Goal: Transaction & Acquisition: Purchase product/service

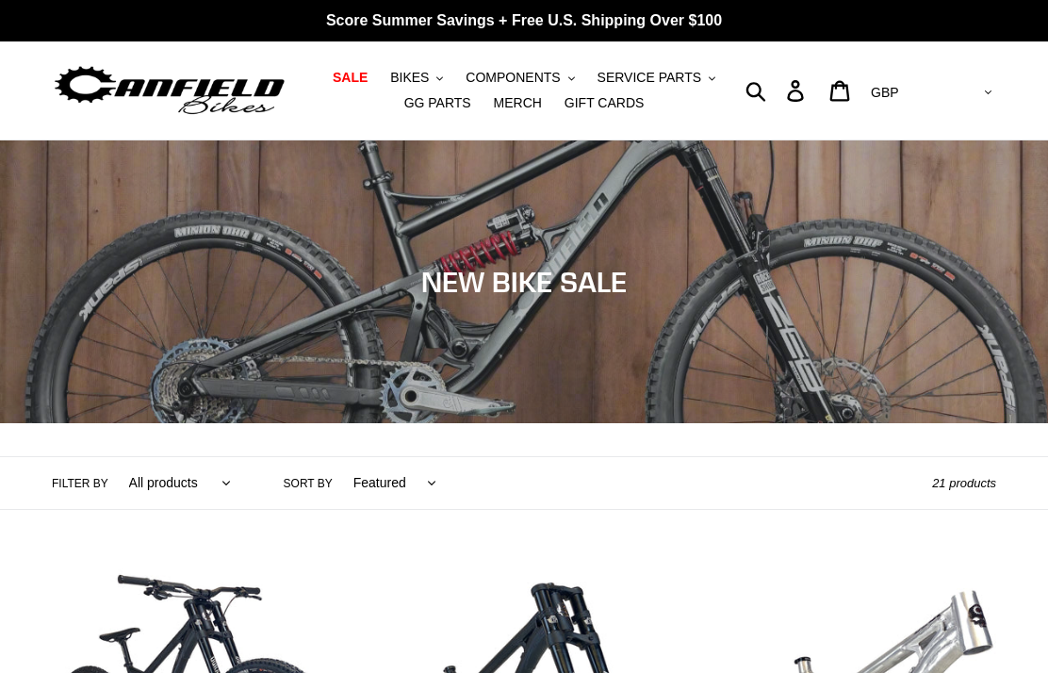
click at [428, 65] on button "BIKES .cls-1{fill:#231f20}" at bounding box center [417, 77] width 72 height 25
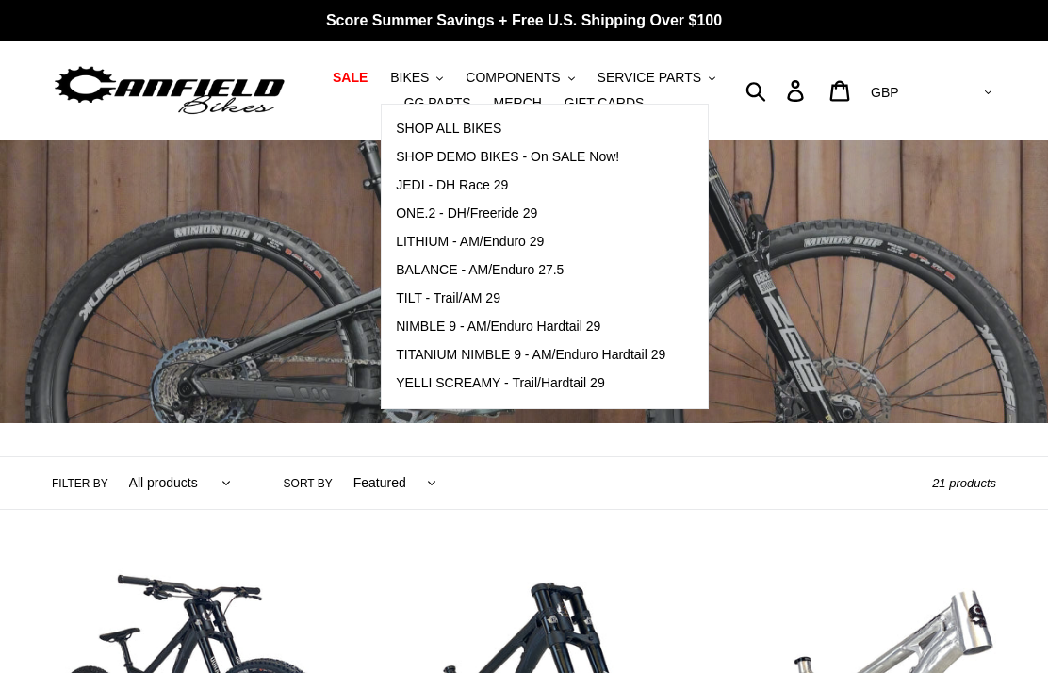
click at [485, 125] on span "SHOP ALL BIKES" at bounding box center [449, 129] width 106 height 16
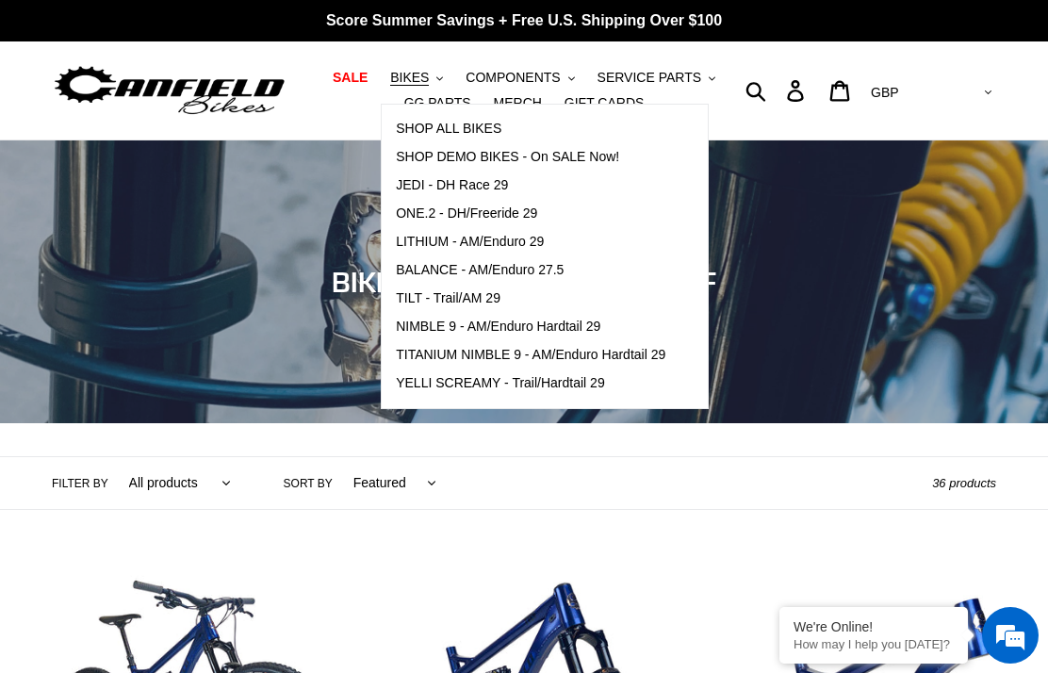
click at [773, 122] on div "Submit Search Log in Cart 0 items Currency AED AFN ALL AMD ANG AUD AWG AZN [GEO…" at bounding box center [878, 90] width 236 height 98
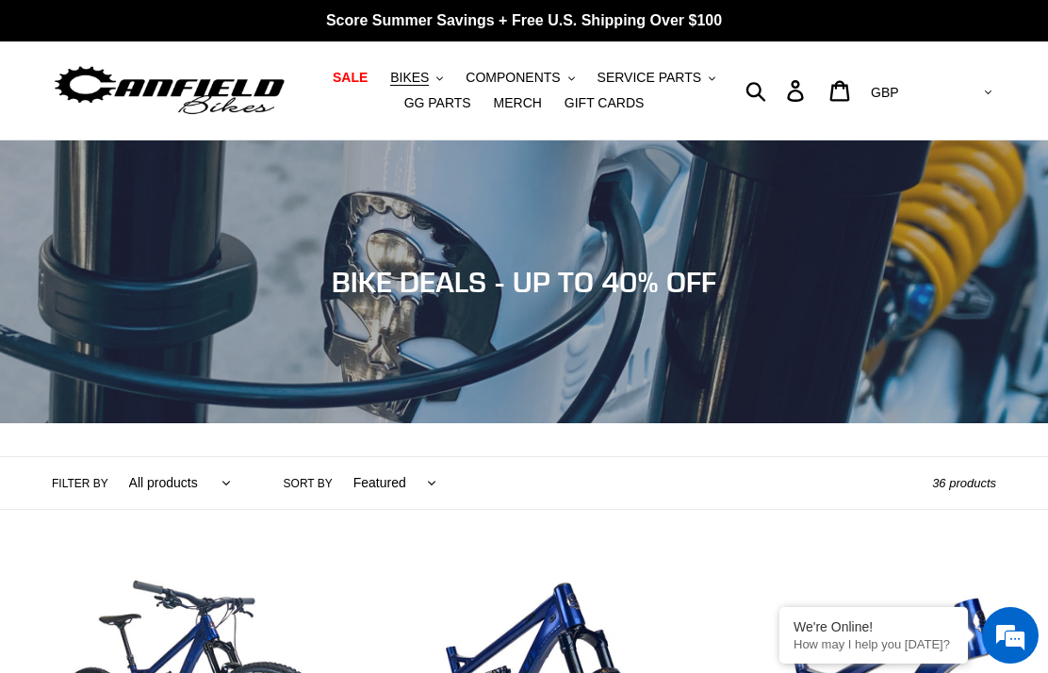
click at [432, 70] on button "BIKES .cls-1{fill:#231f20}" at bounding box center [417, 77] width 72 height 25
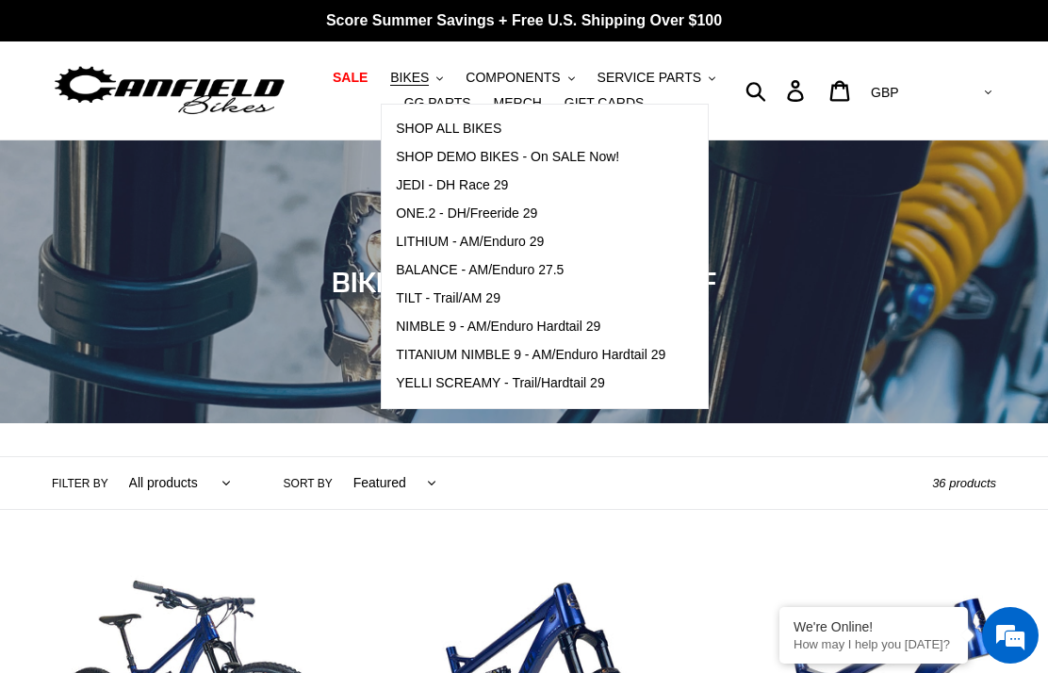
click at [495, 382] on span "YELLI SCREAMY - Trail/Hardtail 29" at bounding box center [500, 383] width 209 height 16
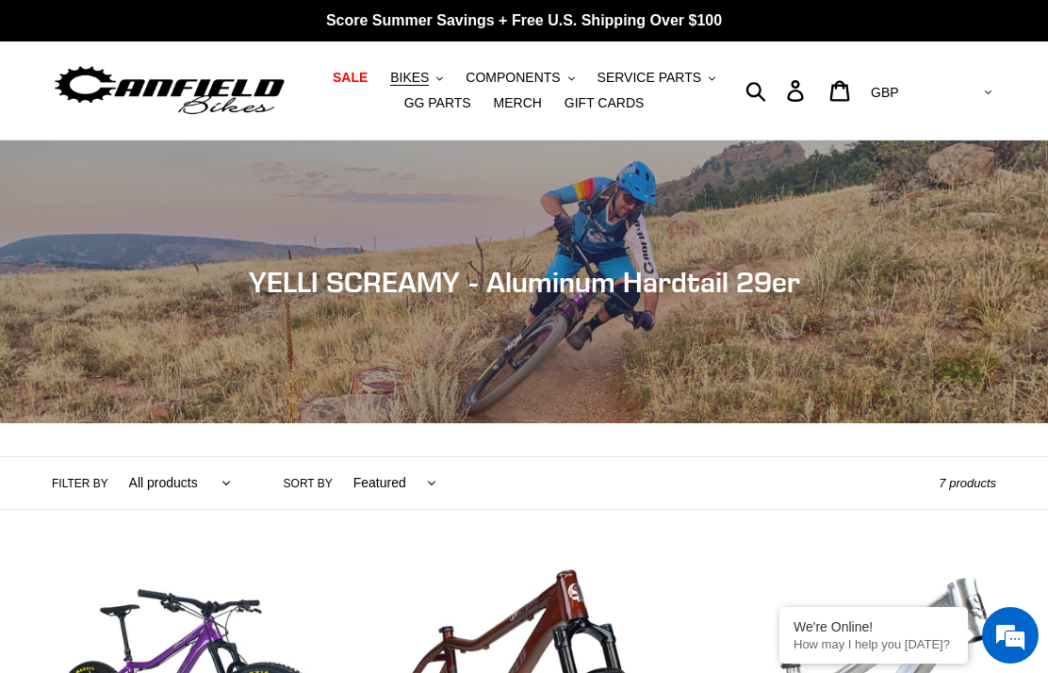
click at [433, 65] on button "BIKES .cls-1{fill:#231f20}" at bounding box center [417, 77] width 72 height 25
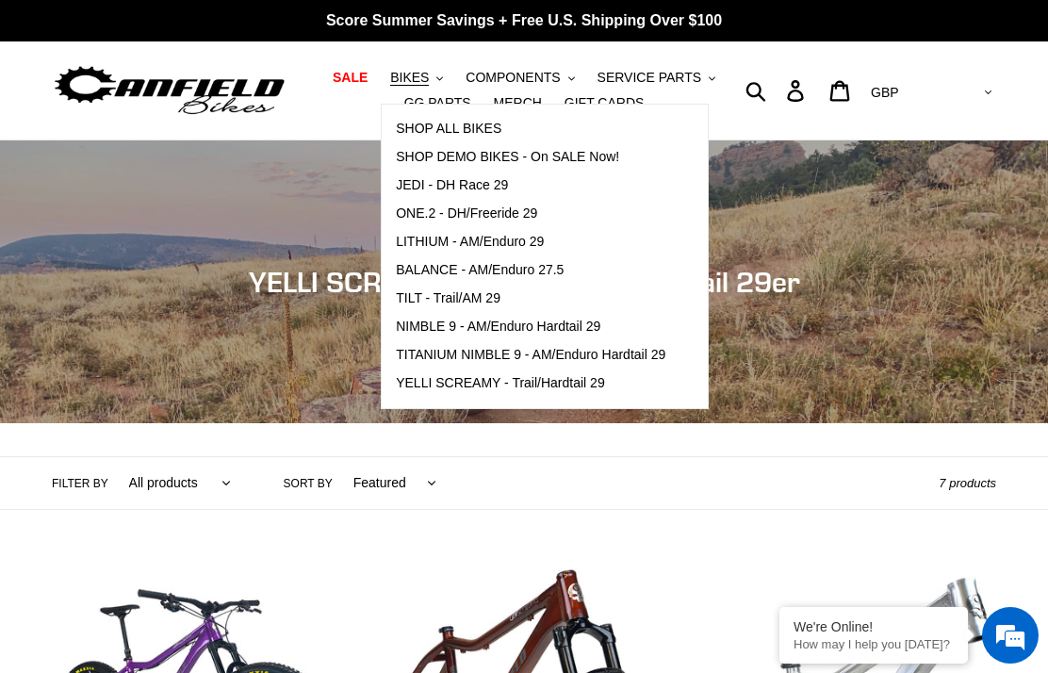
click at [517, 354] on span "TITANIUM NIMBLE 9 - AM/Enduro Hardtail 29" at bounding box center [530, 355] width 269 height 16
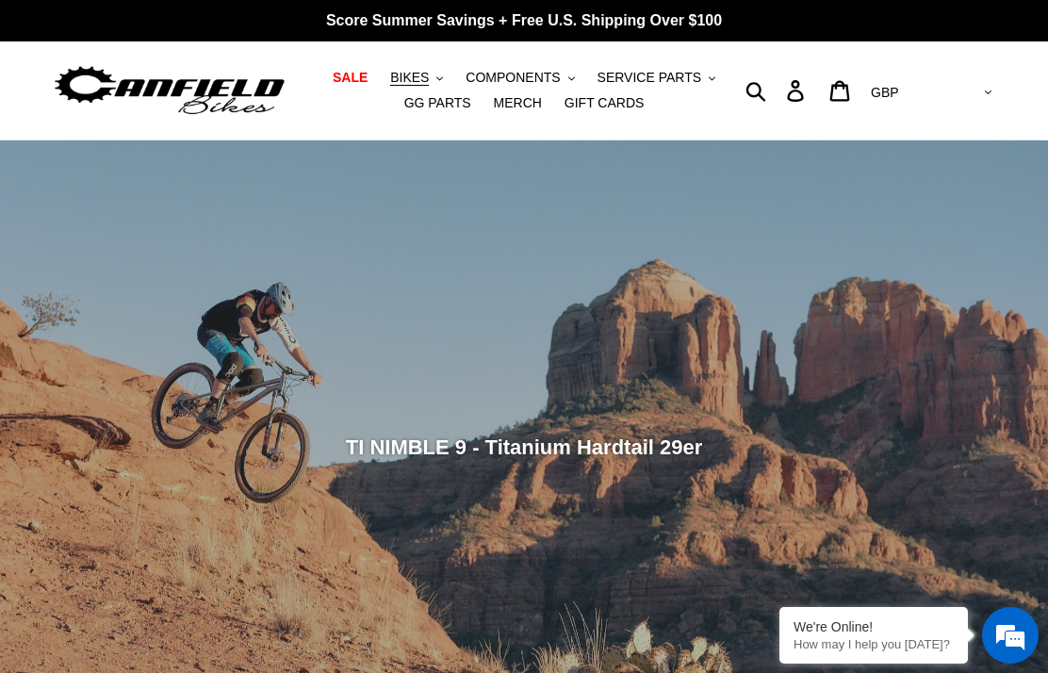
click at [421, 71] on span "BIKES" at bounding box center [409, 78] width 39 height 16
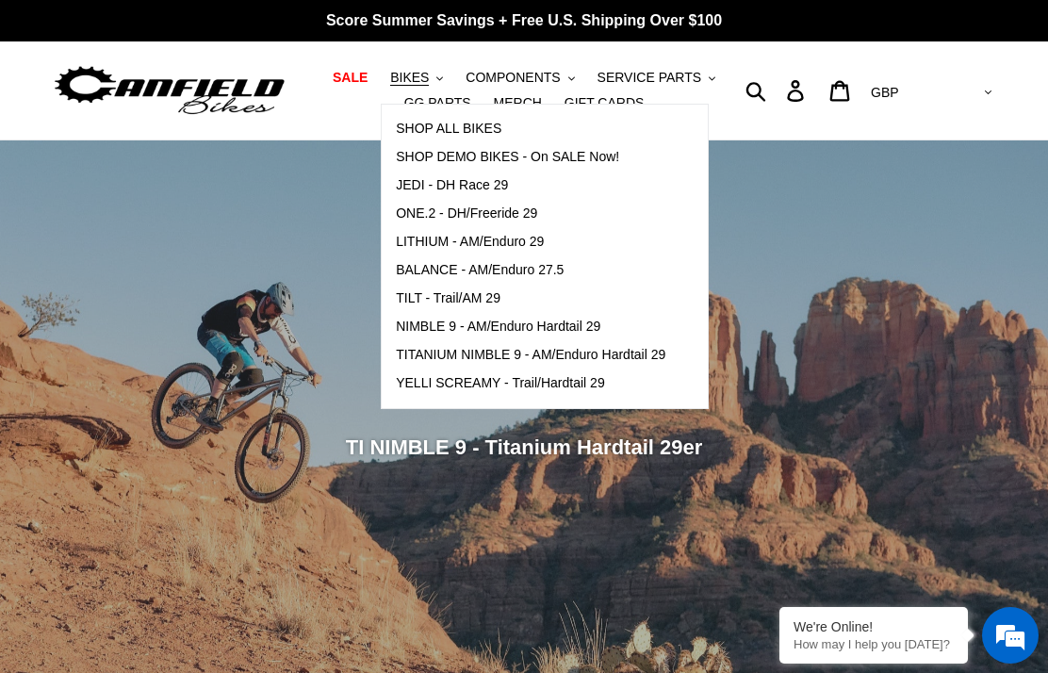
click at [537, 326] on span "NIMBLE 9 - AM/Enduro Hardtail 29" at bounding box center [498, 326] width 204 height 16
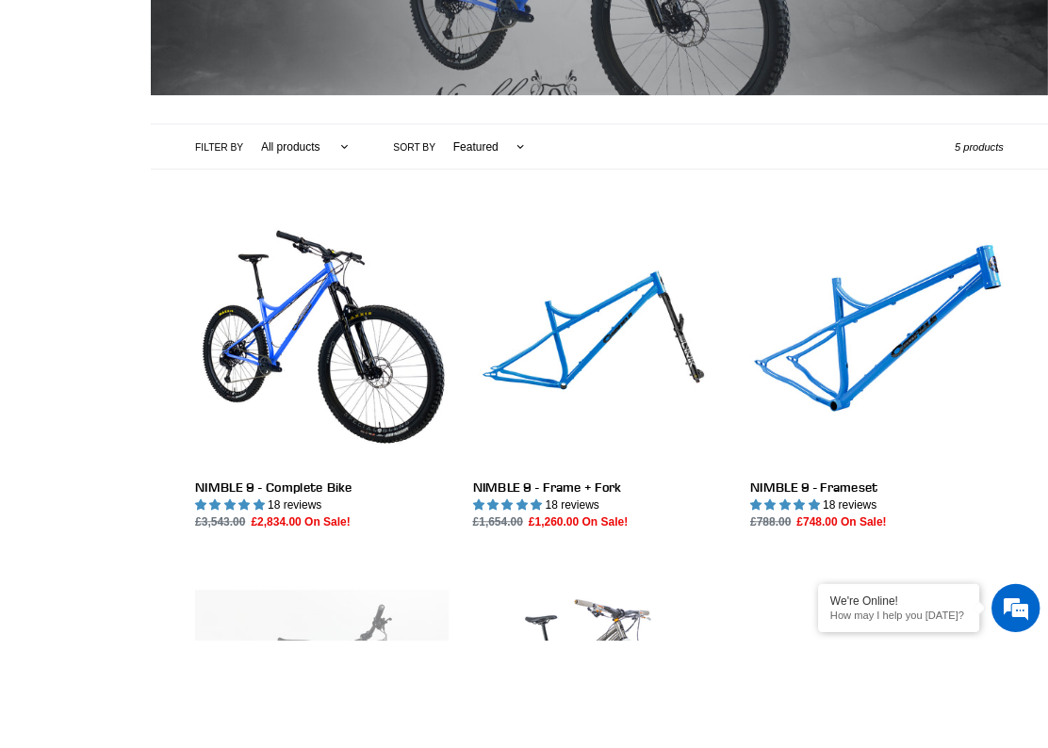
scroll to position [414, 0]
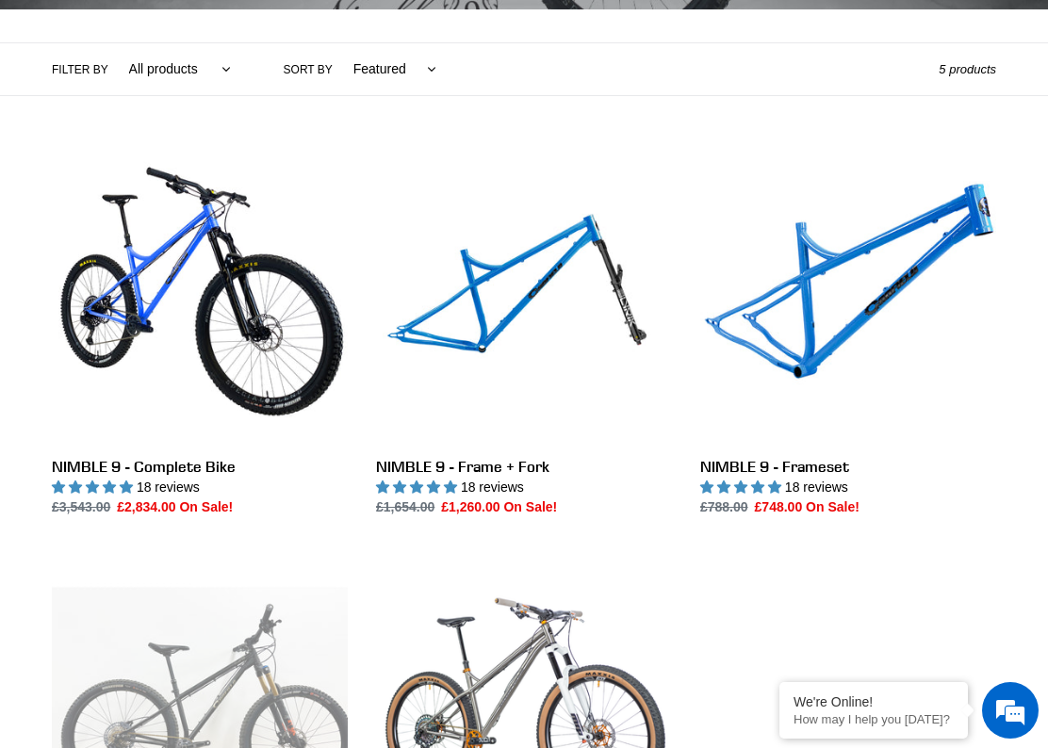
click at [548, 341] on link "NIMBLE 9 - Frame + Fork" at bounding box center [524, 332] width 296 height 369
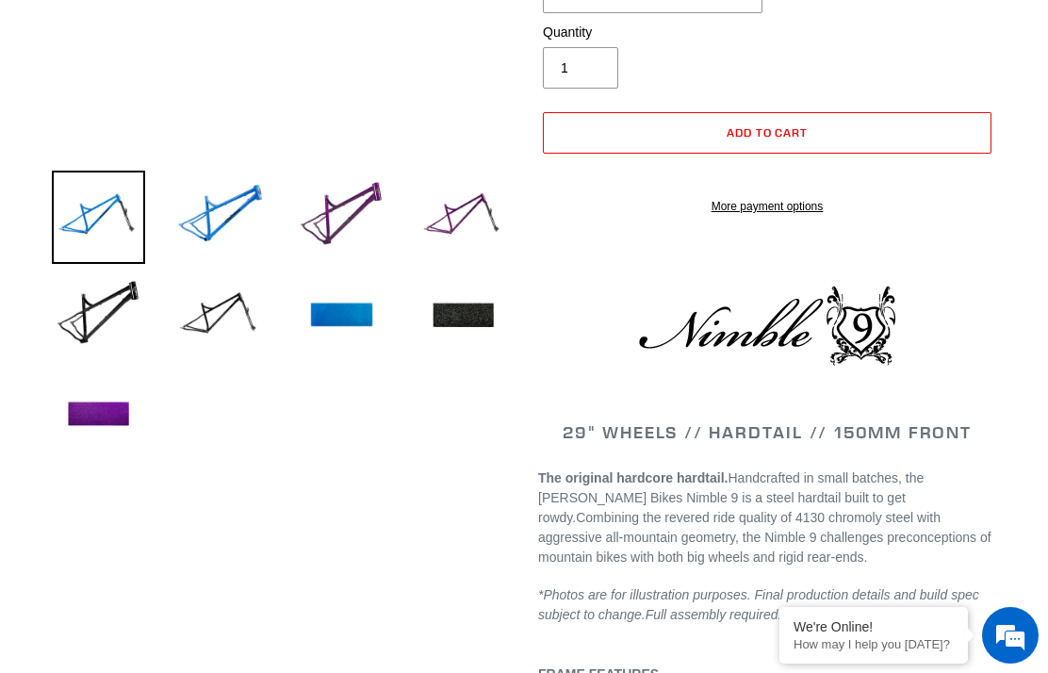
select select "highest-rating"
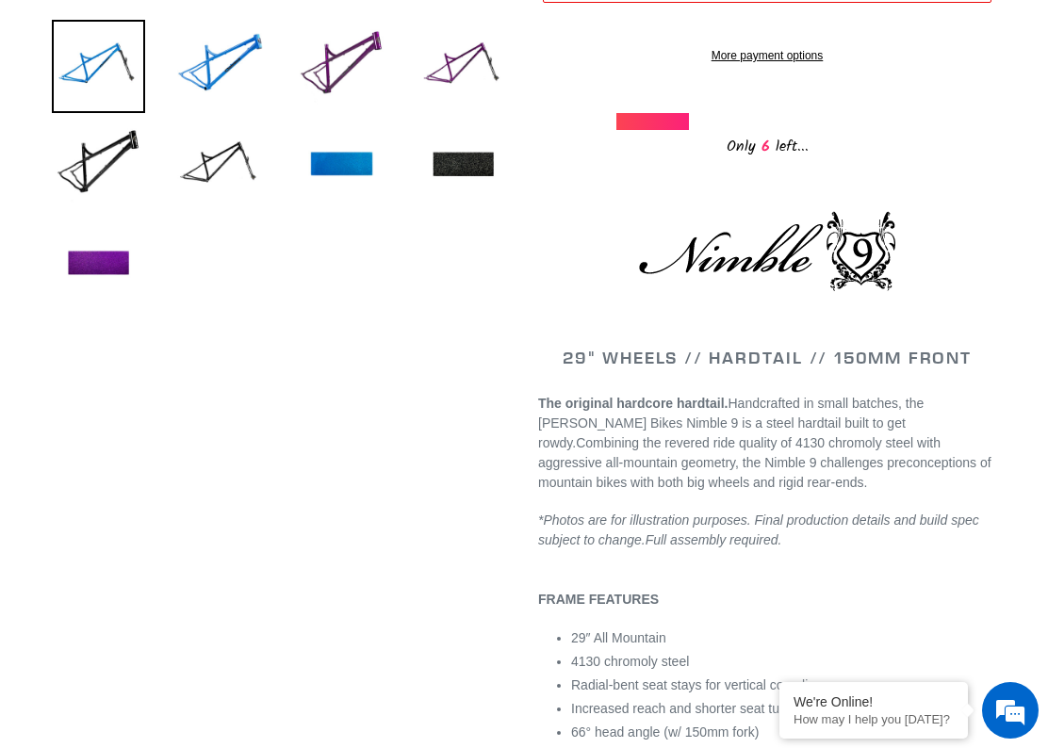
click at [349, 62] on img at bounding box center [341, 66] width 93 height 93
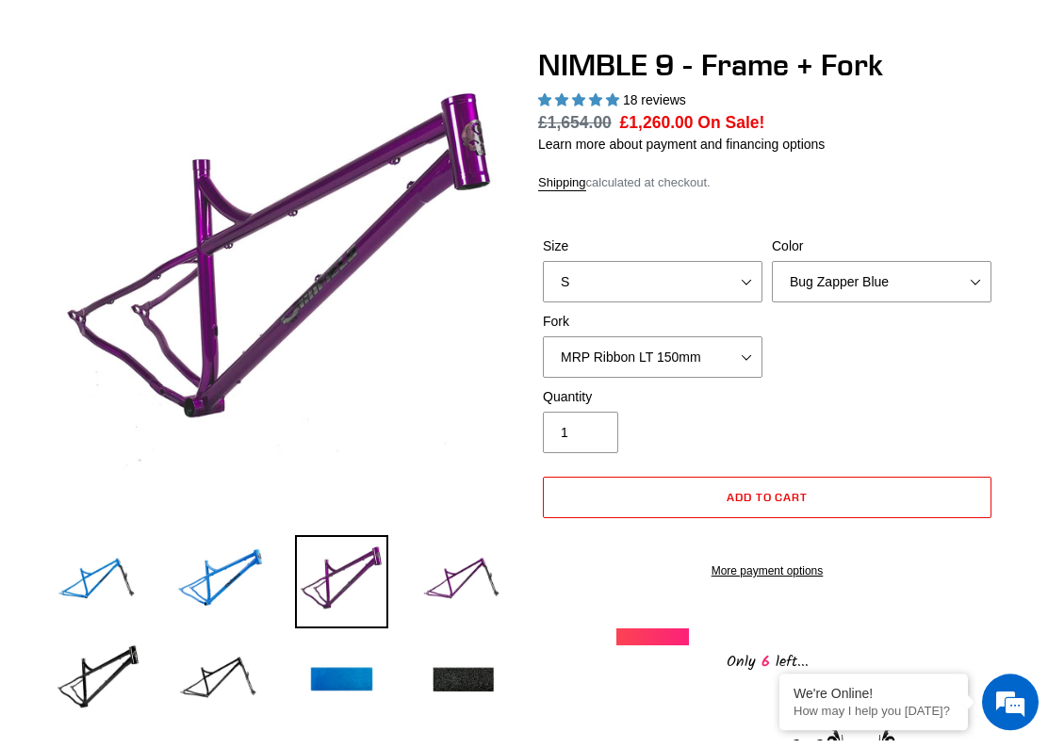
scroll to position [142, 0]
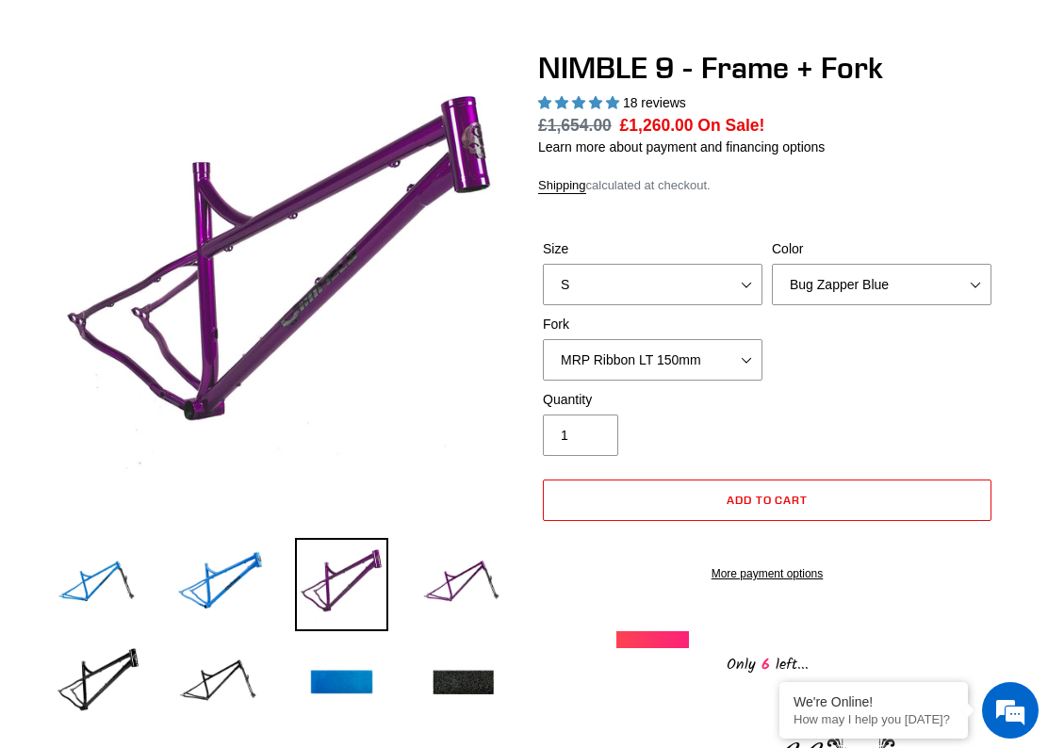
click at [460, 672] on img at bounding box center [462, 683] width 93 height 93
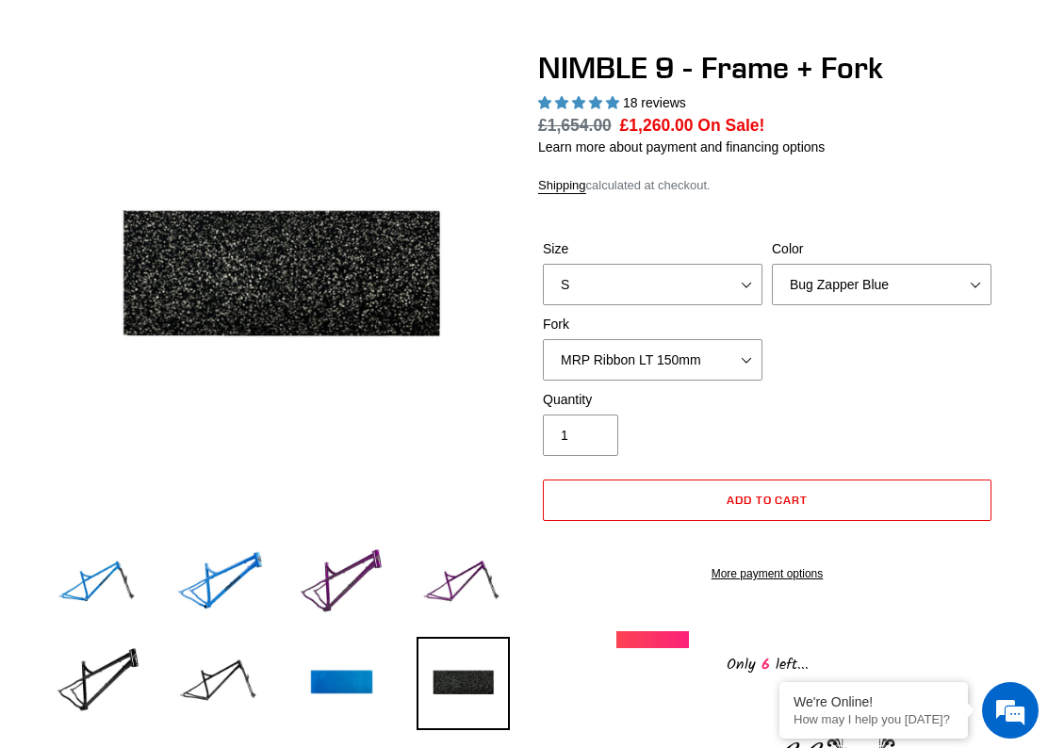
click at [362, 672] on img at bounding box center [341, 683] width 93 height 93
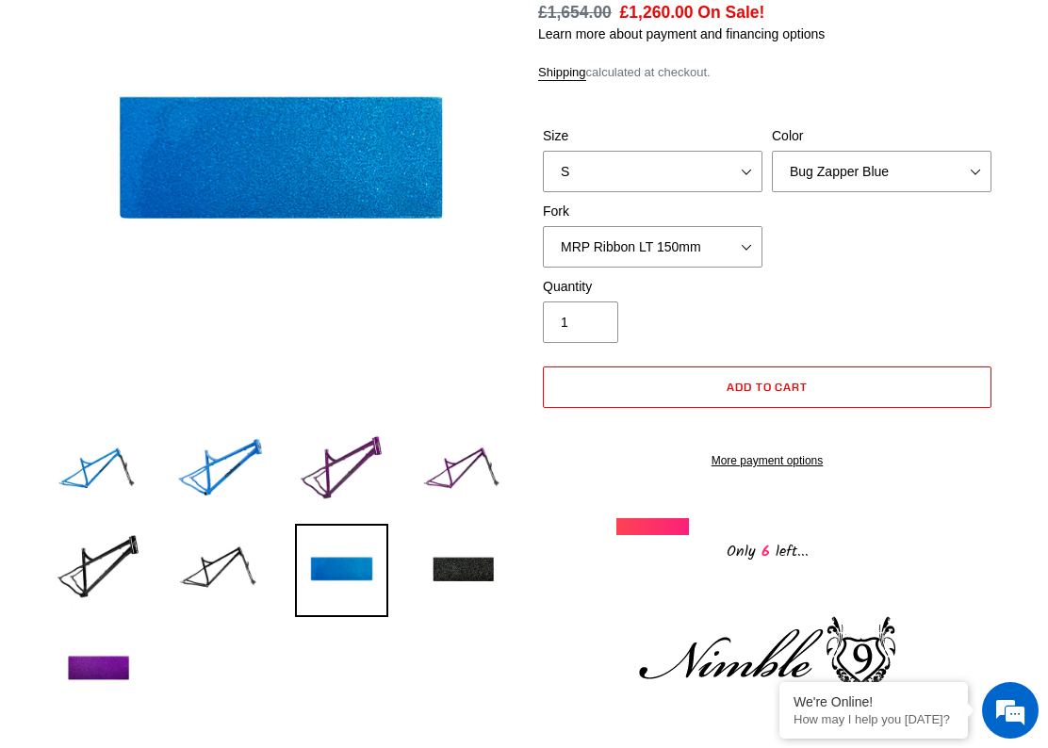
scroll to position [0, 0]
click at [92, 666] on img at bounding box center [98, 669] width 93 height 93
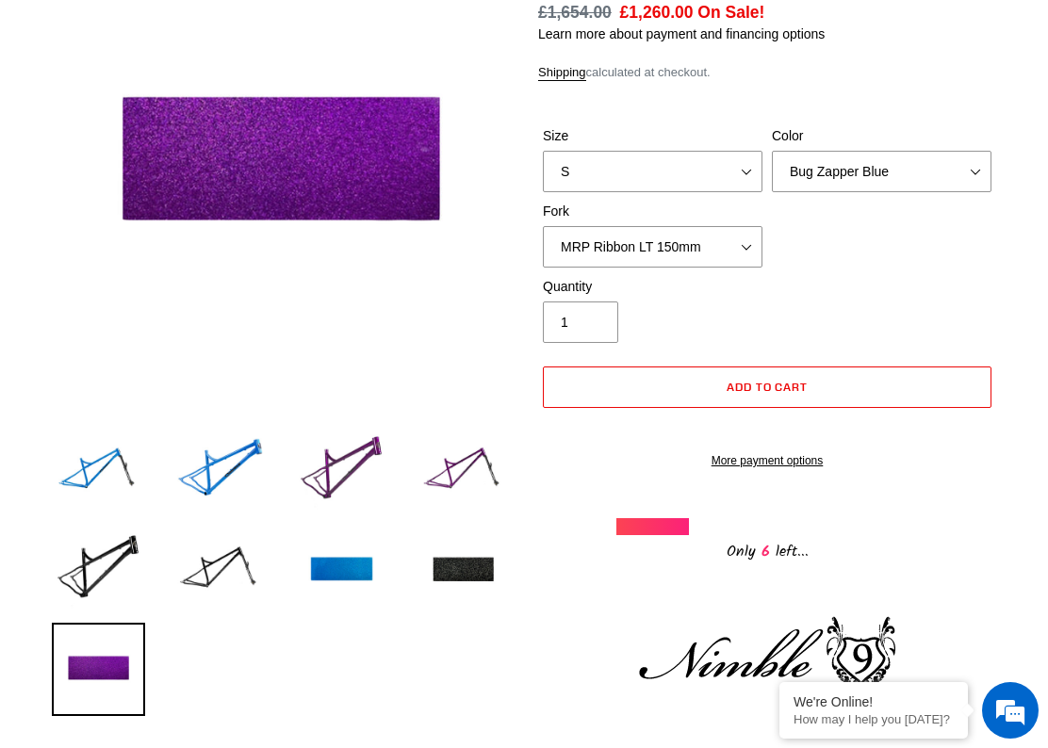
click at [460, 568] on img at bounding box center [462, 570] width 93 height 93
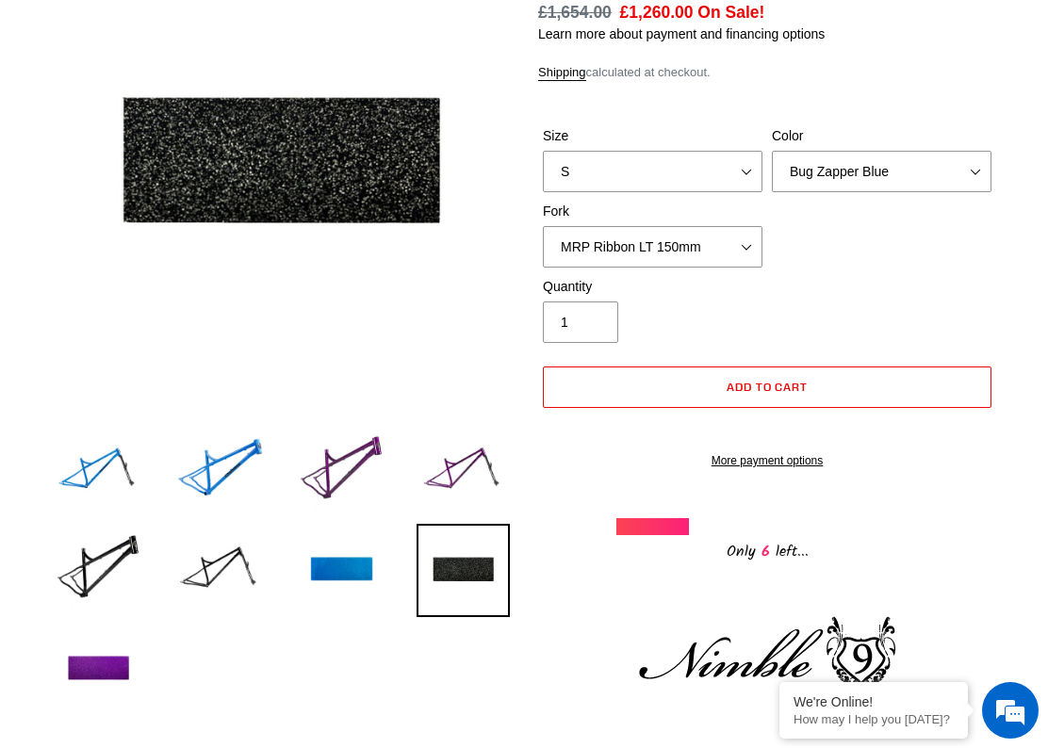
click at [359, 464] on img at bounding box center [341, 471] width 93 height 93
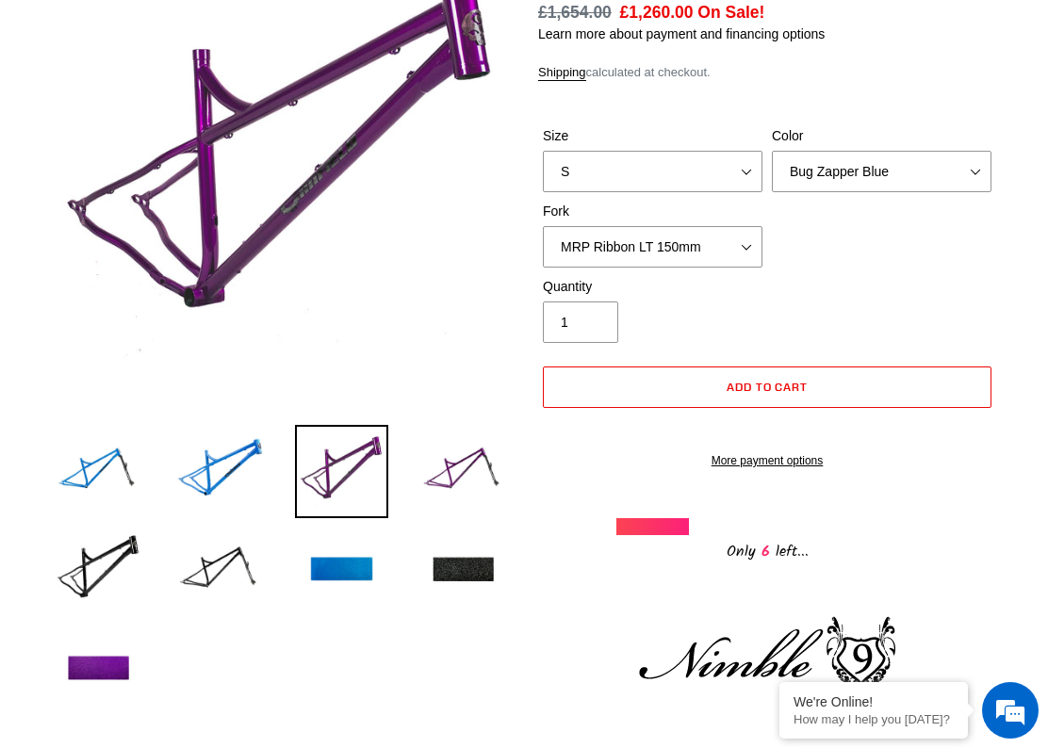
click at [450, 465] on img at bounding box center [462, 471] width 93 height 93
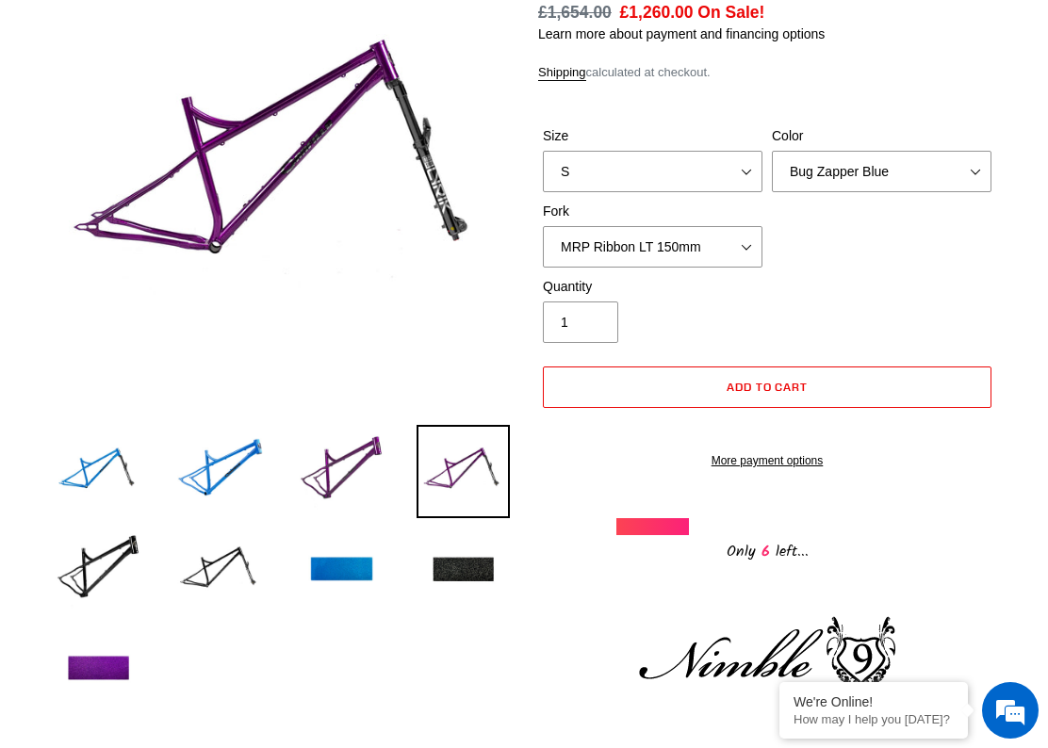
click at [108, 583] on img at bounding box center [98, 570] width 93 height 93
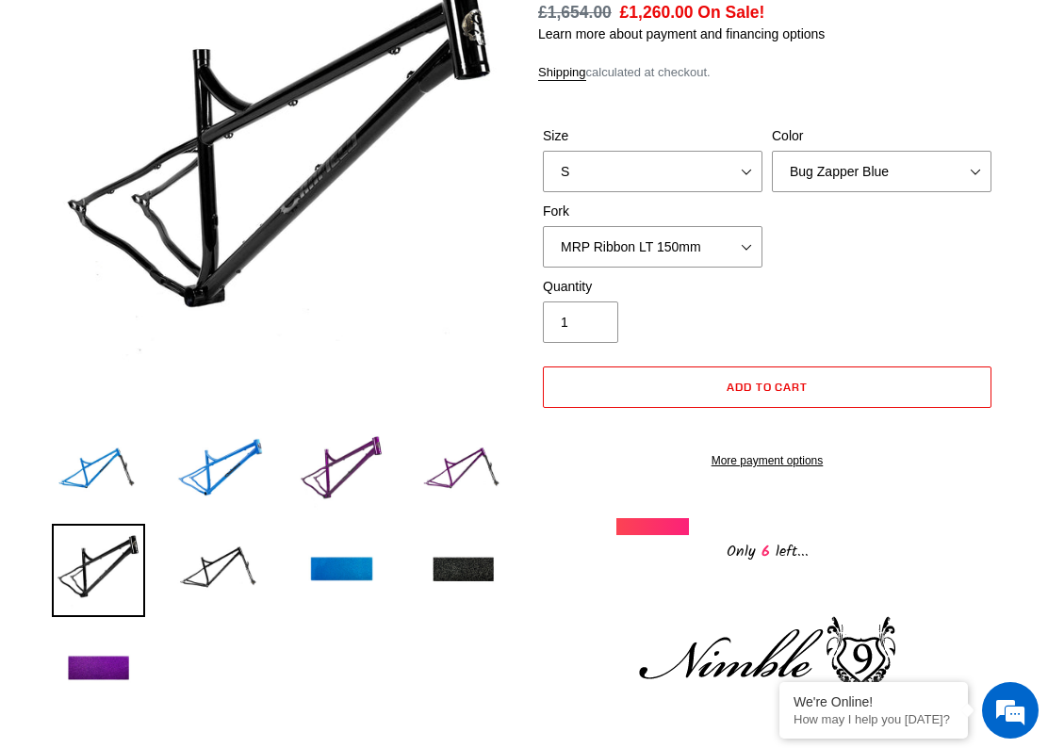
click at [347, 483] on img at bounding box center [341, 471] width 93 height 93
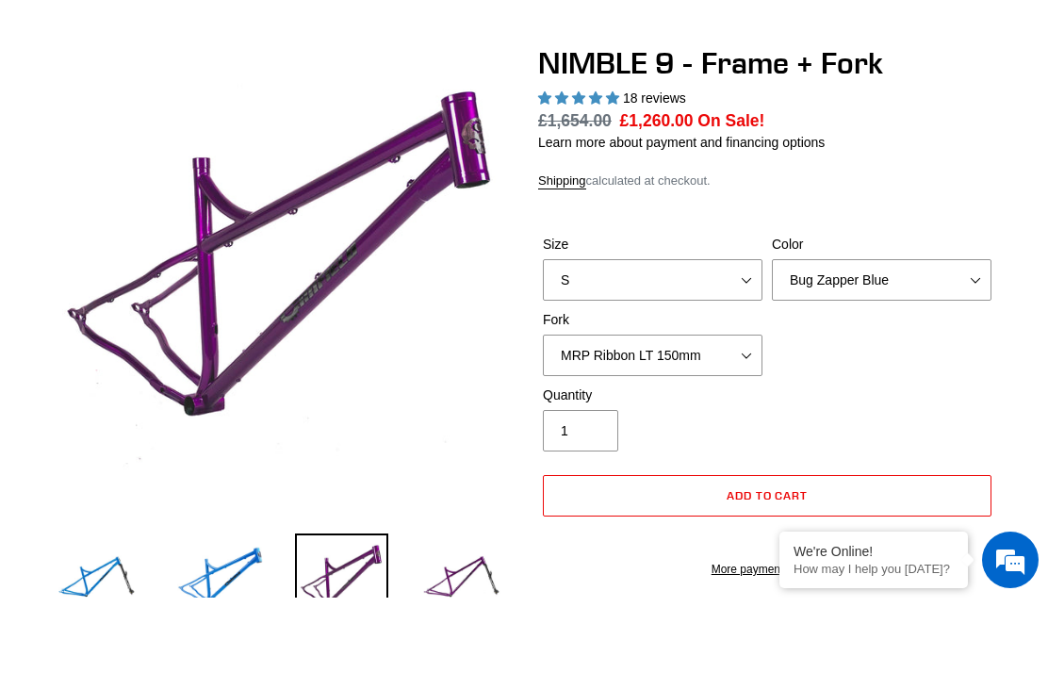
scroll to position [147, 0]
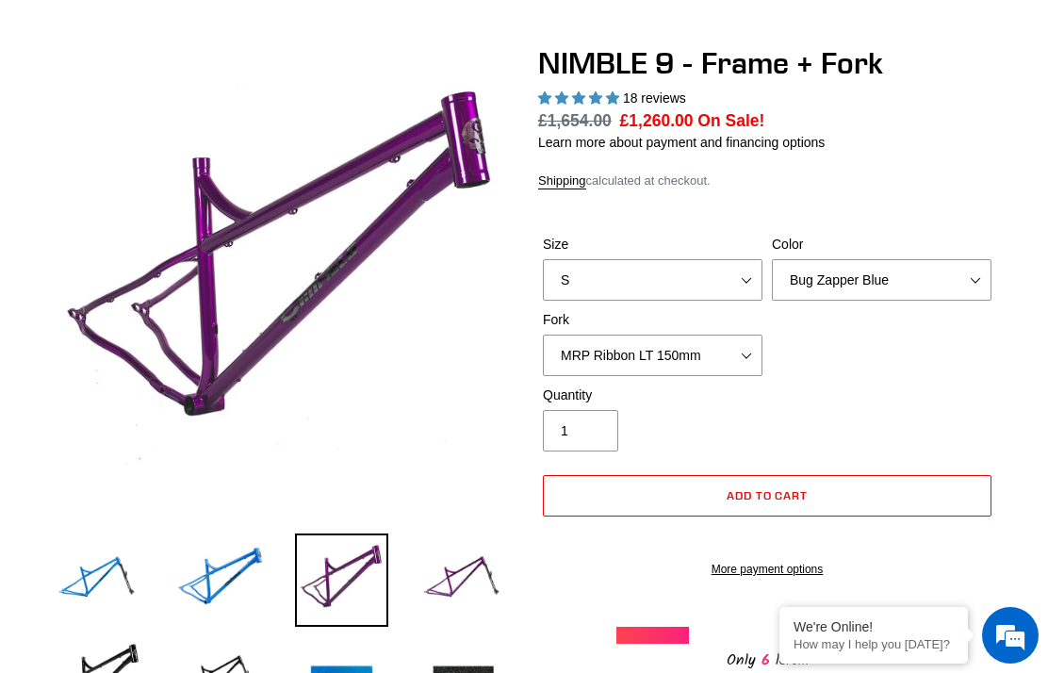
click at [110, 661] on img at bounding box center [98, 678] width 93 height 93
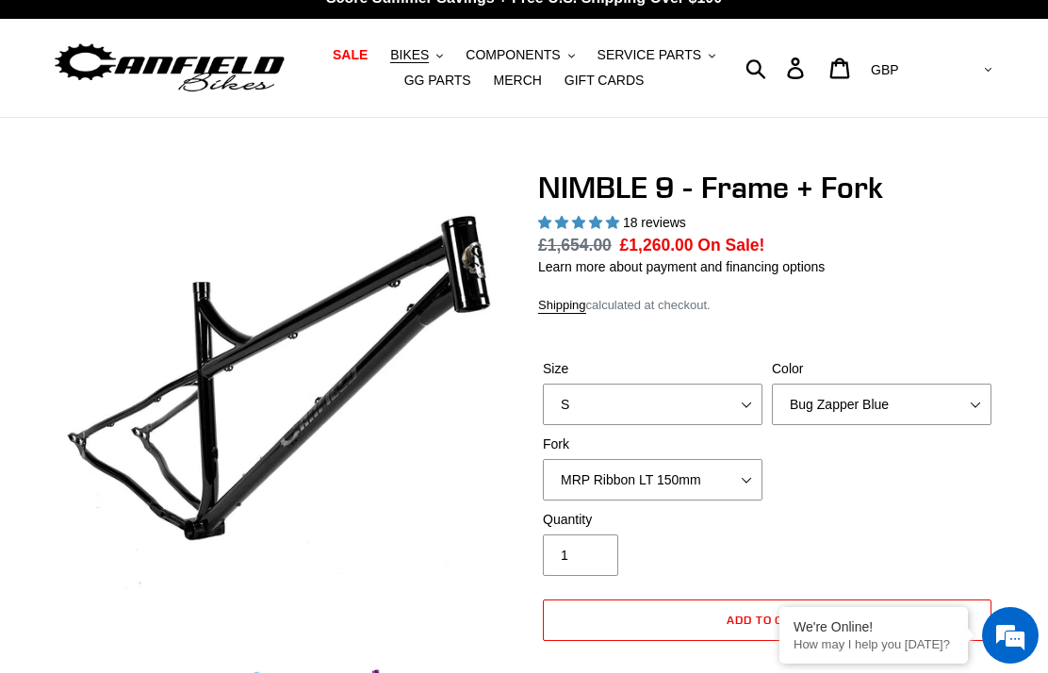
scroll to position [0, 0]
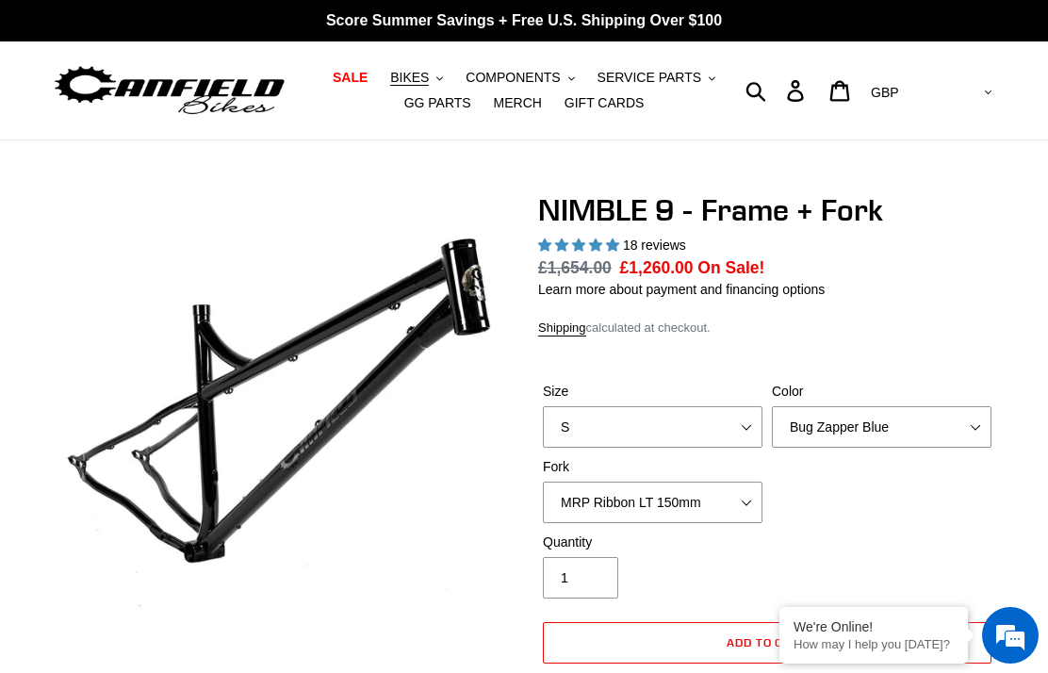
click at [421, 76] on span "BIKES" at bounding box center [409, 78] width 39 height 16
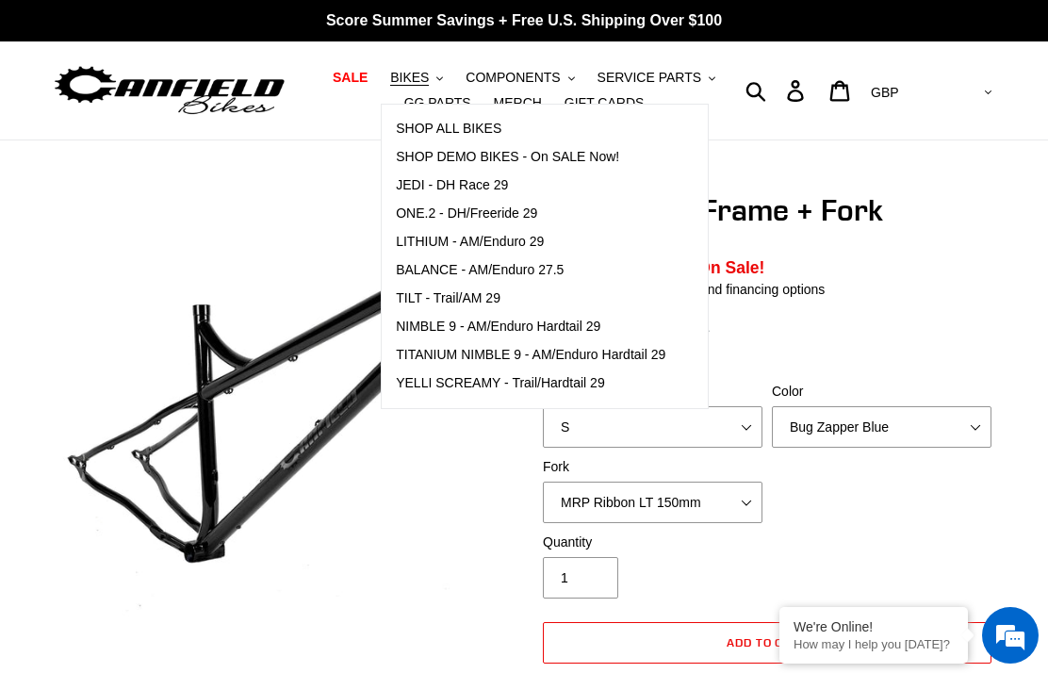
click at [473, 298] on span "TILT - Trail/AM 29" at bounding box center [448, 298] width 105 height 16
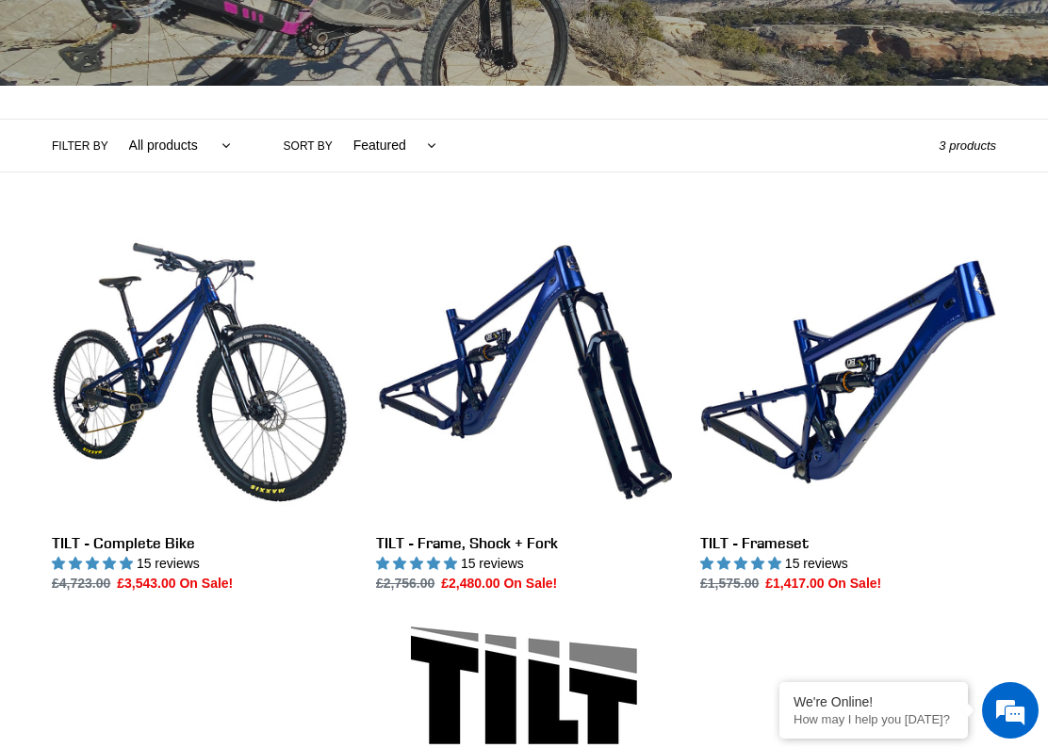
scroll to position [457, 0]
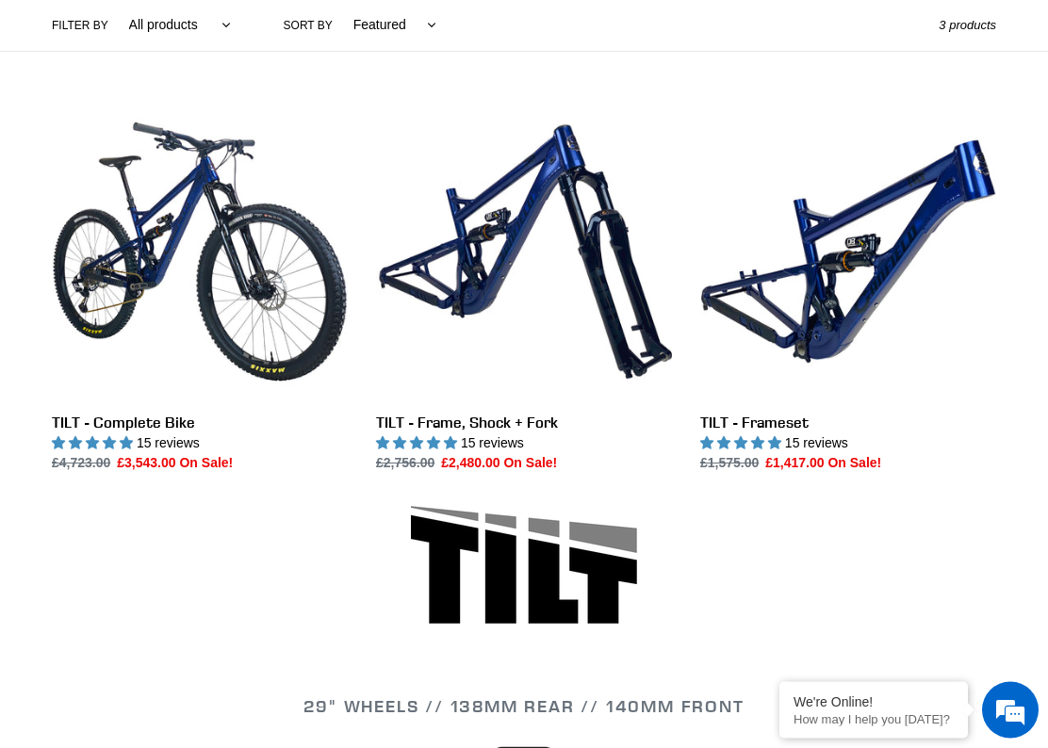
click at [826, 297] on link "TILT - Frameset" at bounding box center [848, 289] width 296 height 369
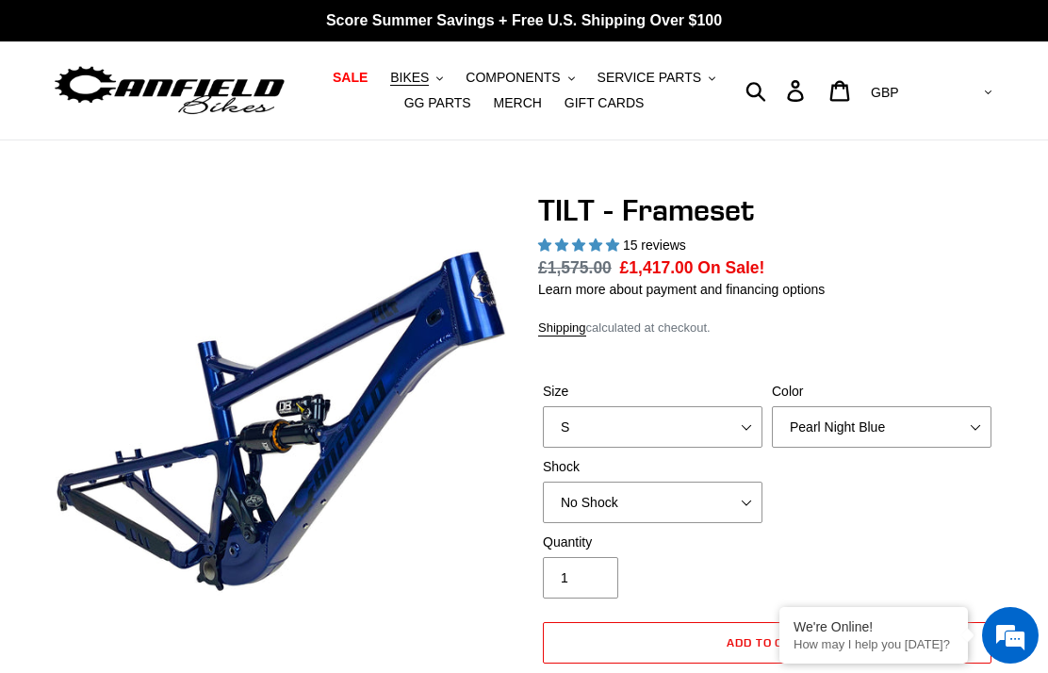
select select "highest-rating"
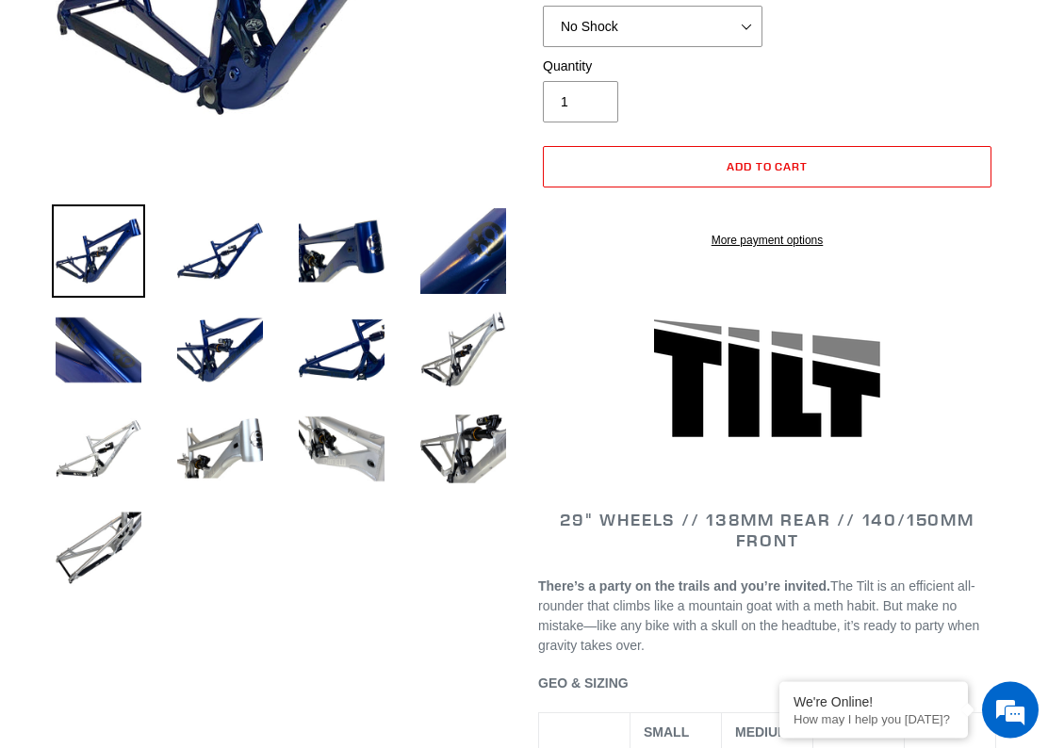
scroll to position [480, 0]
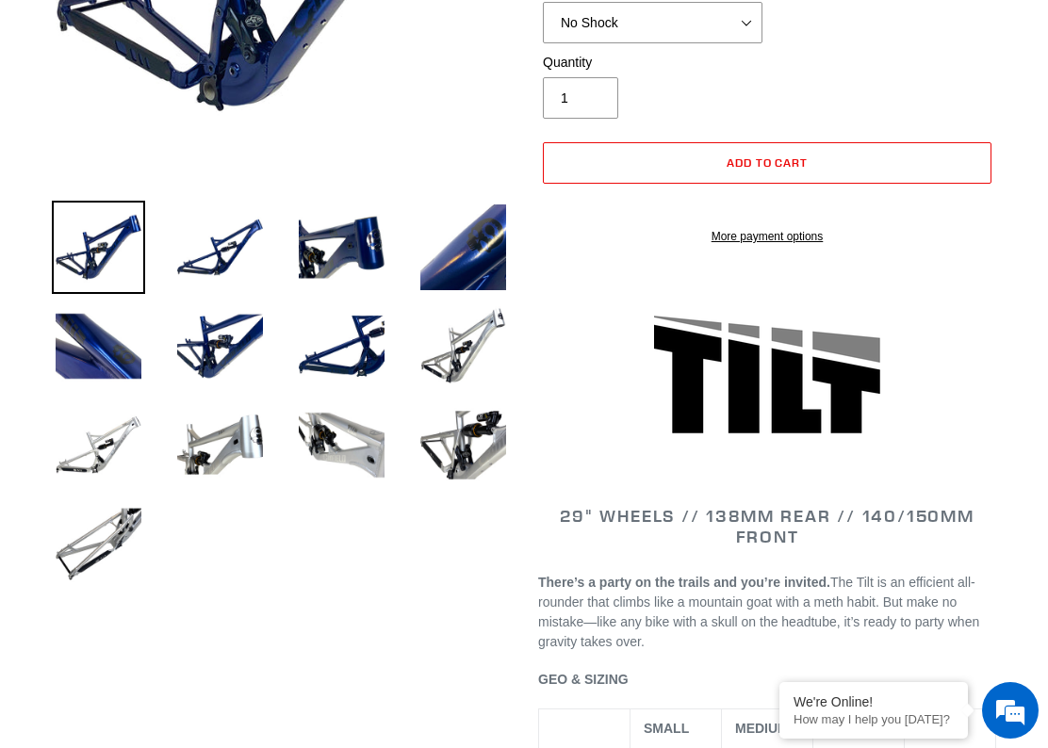
click at [447, 337] on img at bounding box center [462, 346] width 93 height 93
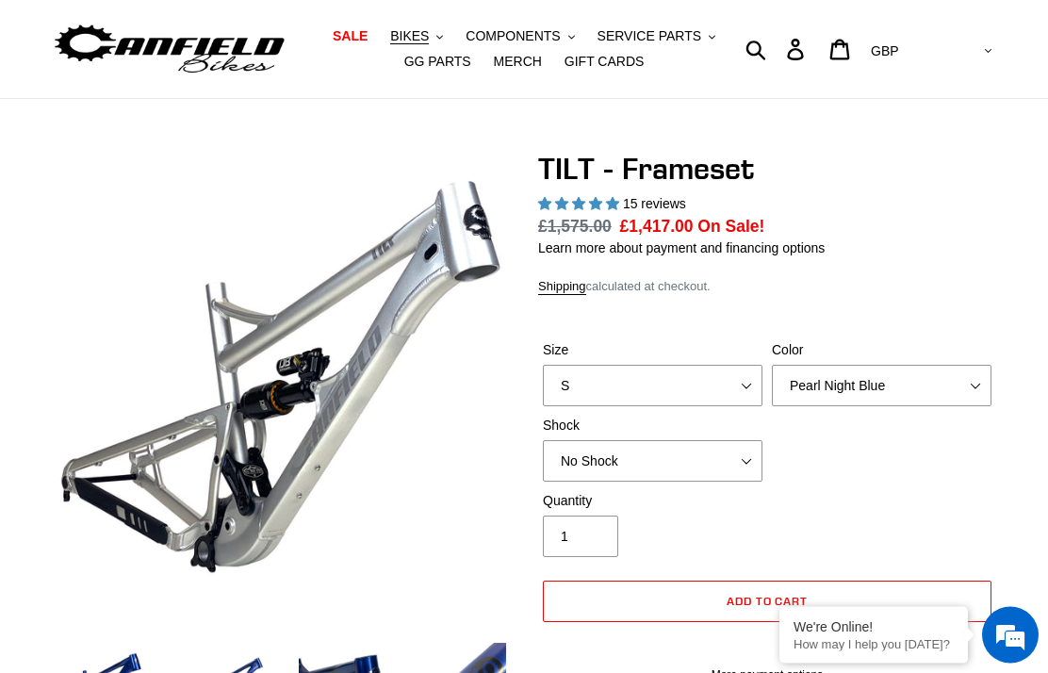
scroll to position [0, 0]
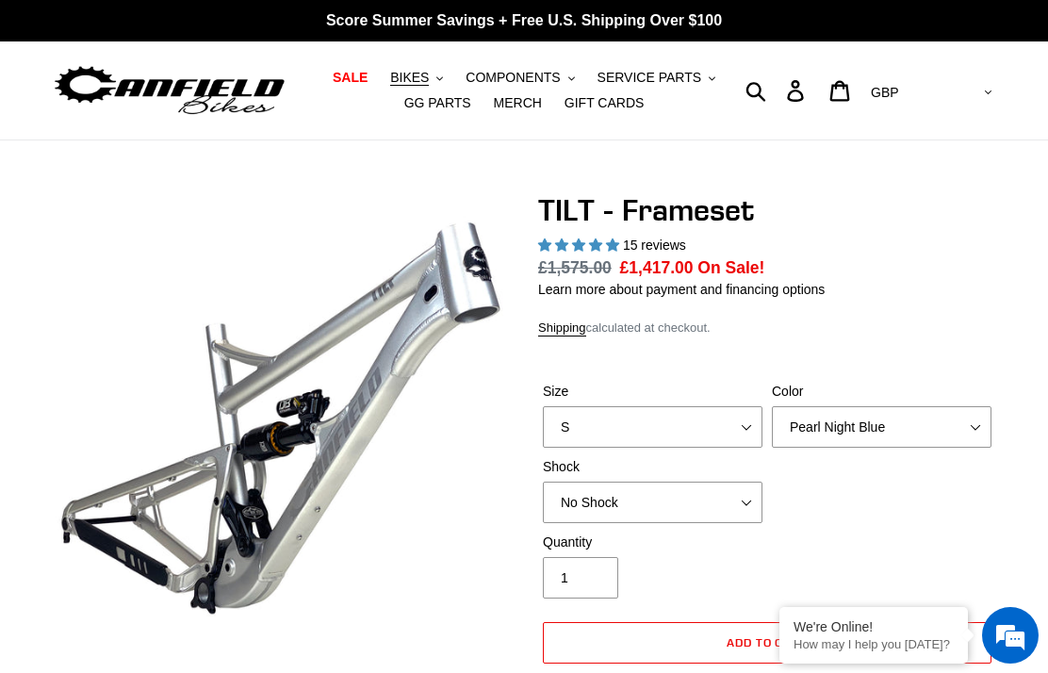
click at [425, 74] on span "BIKES" at bounding box center [409, 78] width 39 height 16
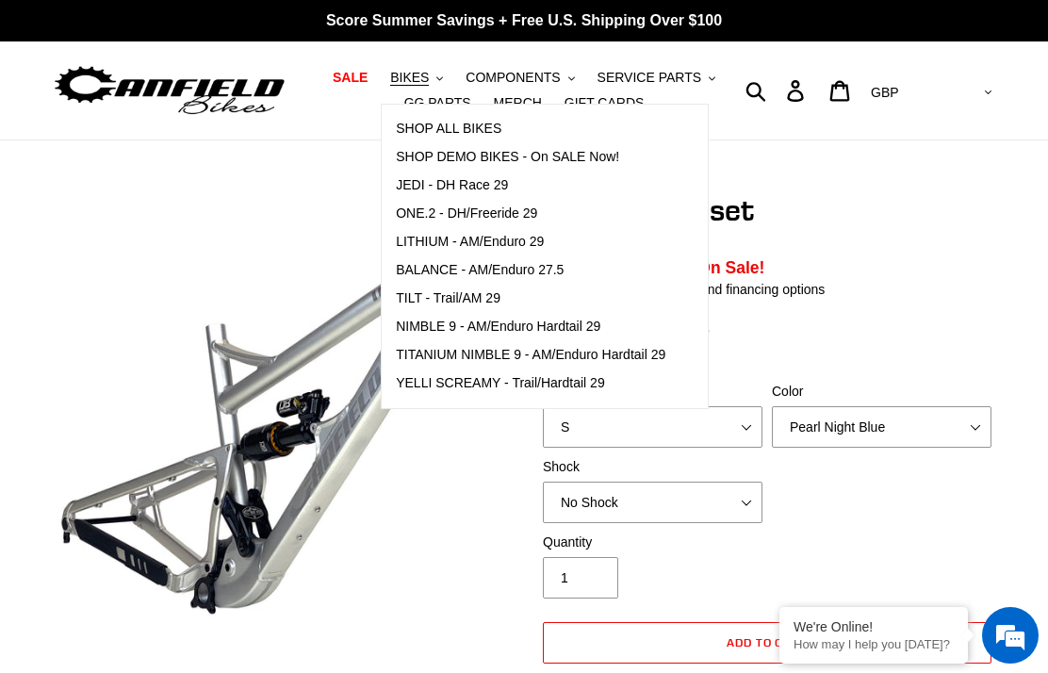
click at [895, 228] on div "TILT - Frameset 15 reviews Regular price £1,575.00 Sale price £1,417.00 On Sale…" at bounding box center [767, 467] width 458 height 551
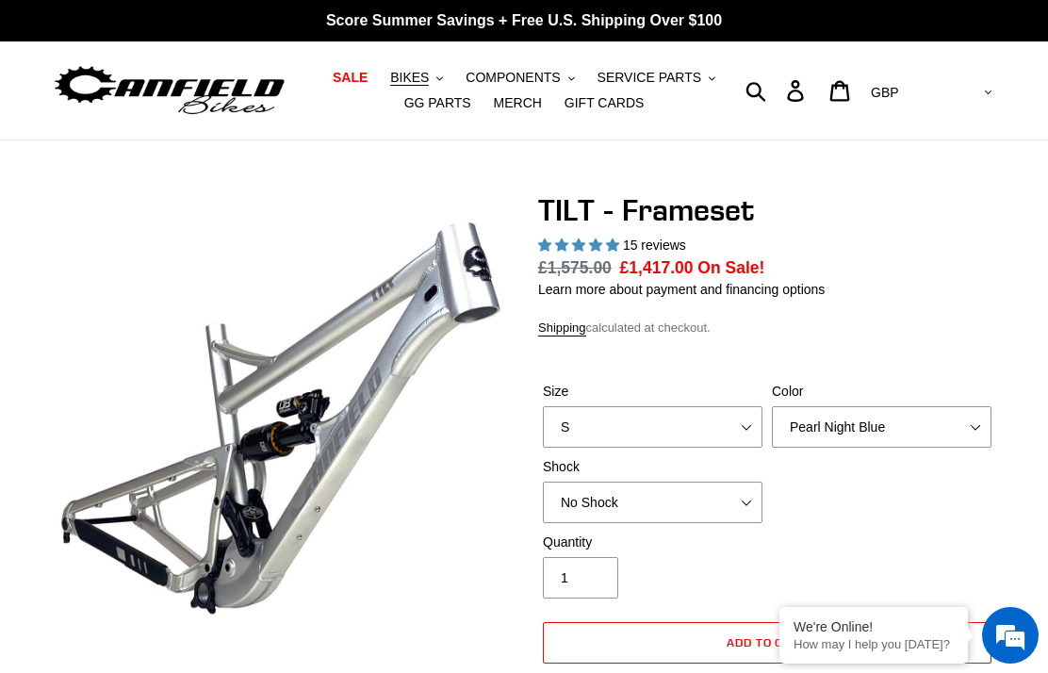
click at [428, 84] on span "BIKES" at bounding box center [409, 78] width 39 height 16
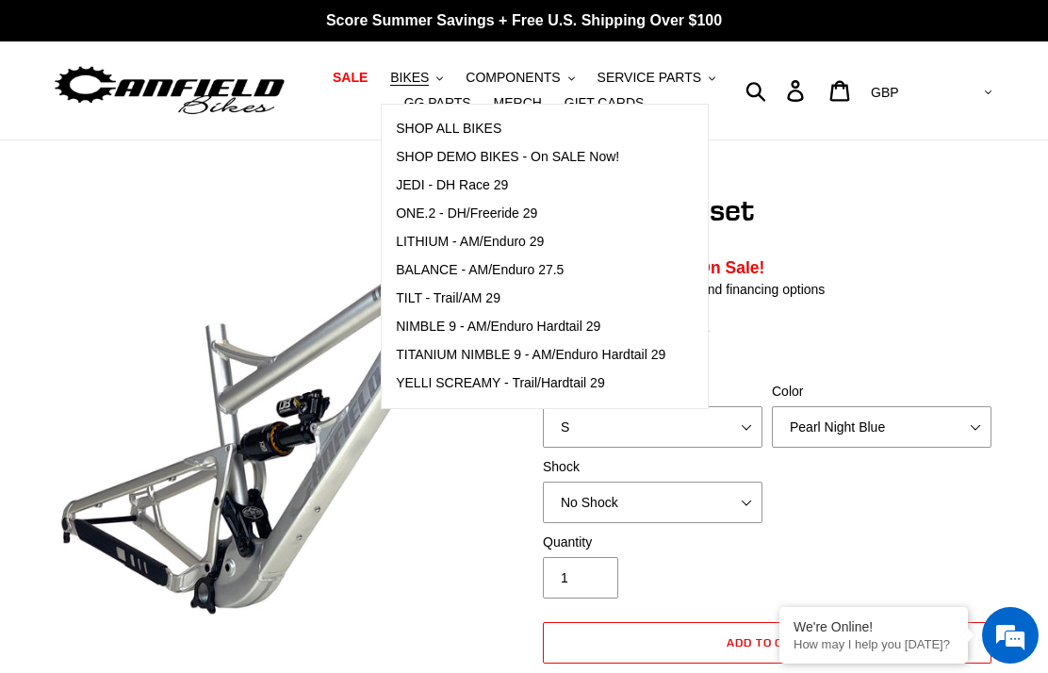
click at [877, 217] on h1 "TILT - Frameset" at bounding box center [767, 210] width 458 height 36
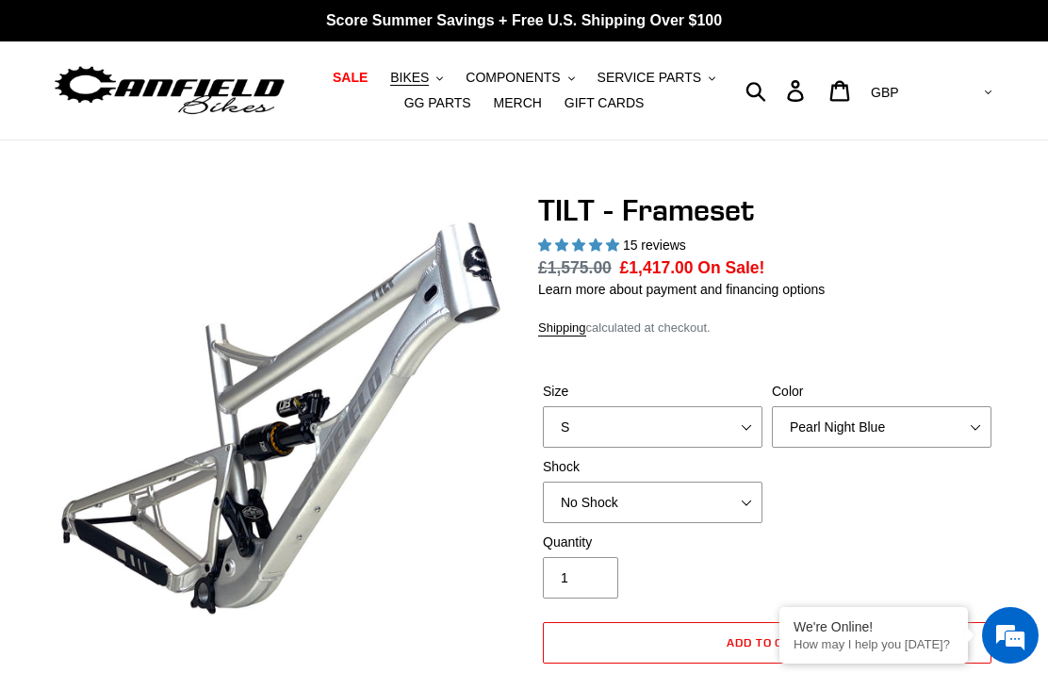
click at [429, 73] on span "BIKES" at bounding box center [409, 78] width 39 height 16
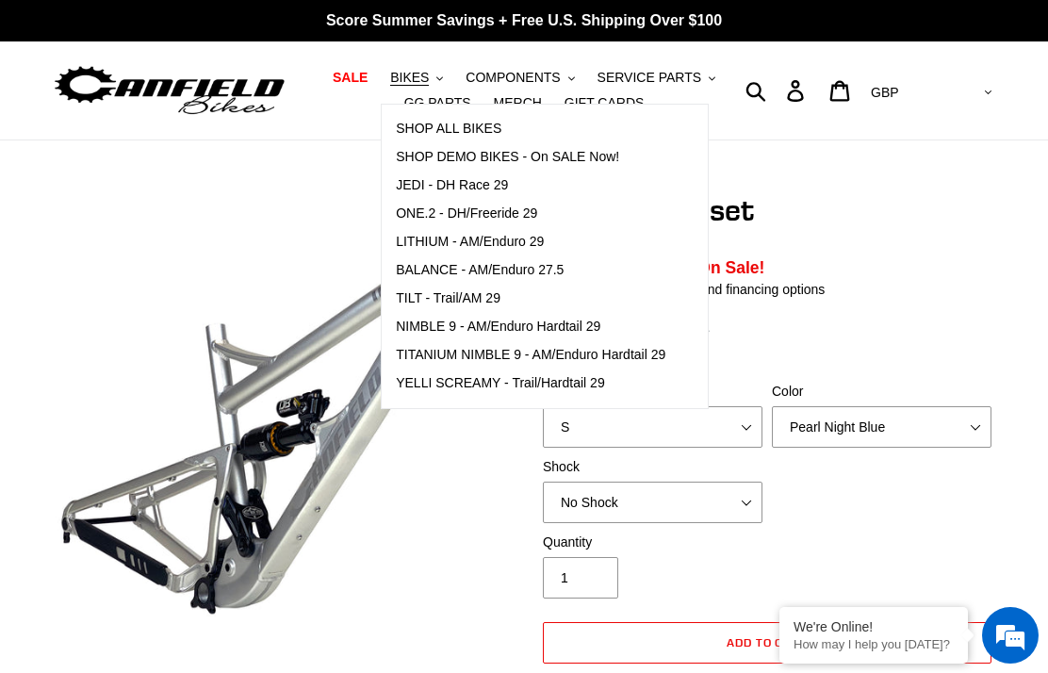
click at [510, 274] on span "BALANCE - AM/Enduro 27.5" at bounding box center [480, 270] width 168 height 16
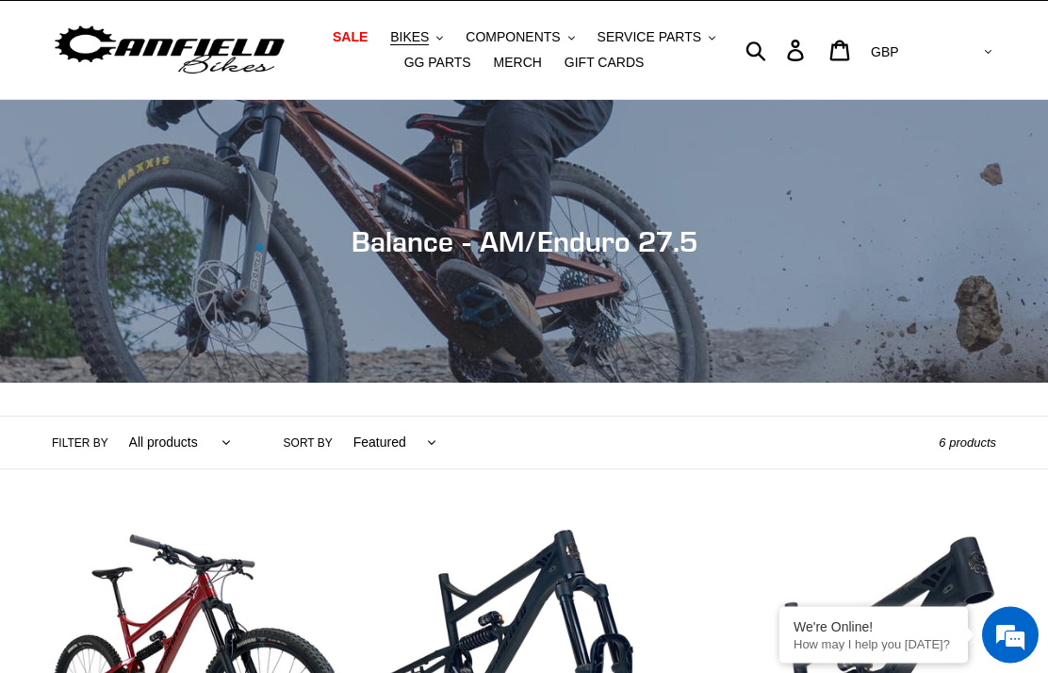
scroll to position [8, 0]
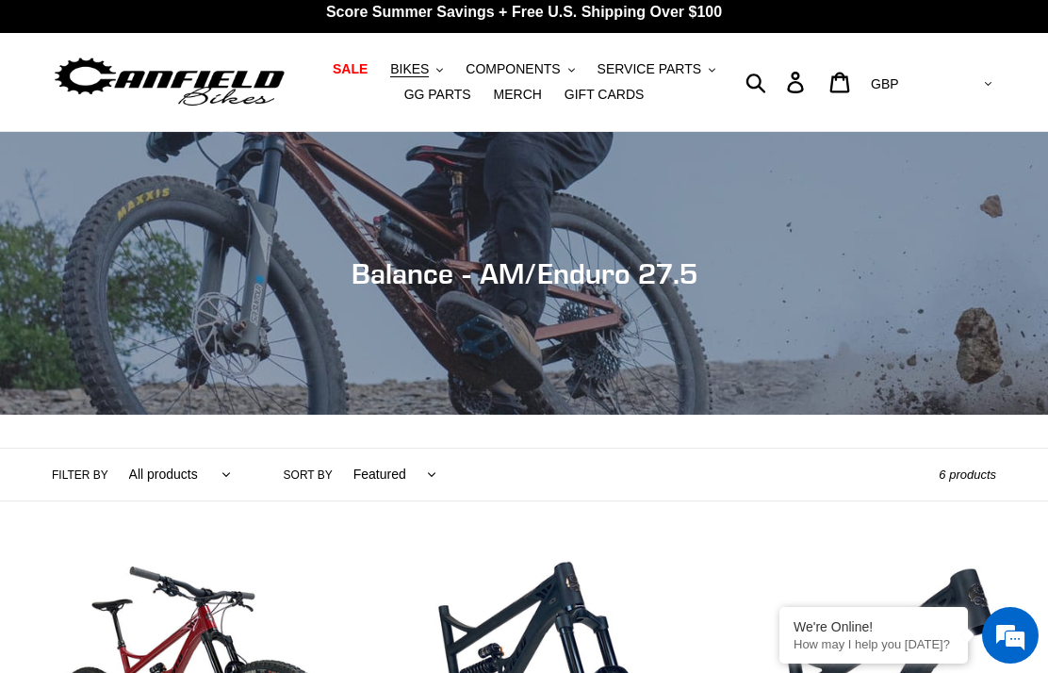
click at [428, 67] on span "BIKES" at bounding box center [409, 69] width 39 height 16
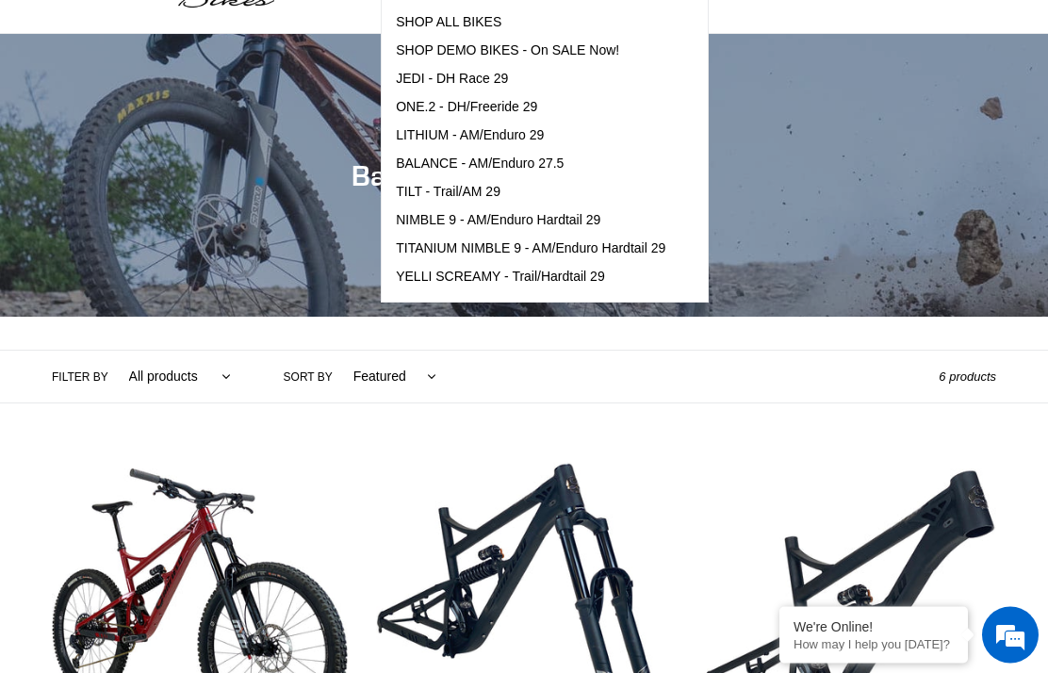
scroll to position [94, 0]
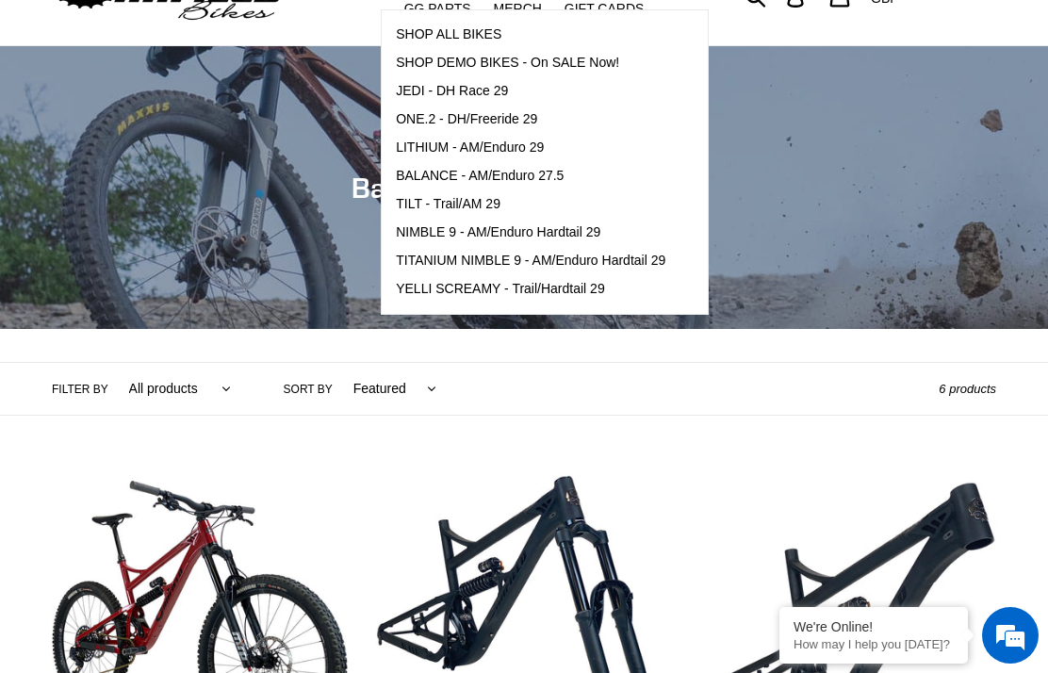
click at [506, 153] on span "LITHIUM - AM/Enduro 29" at bounding box center [470, 147] width 148 height 16
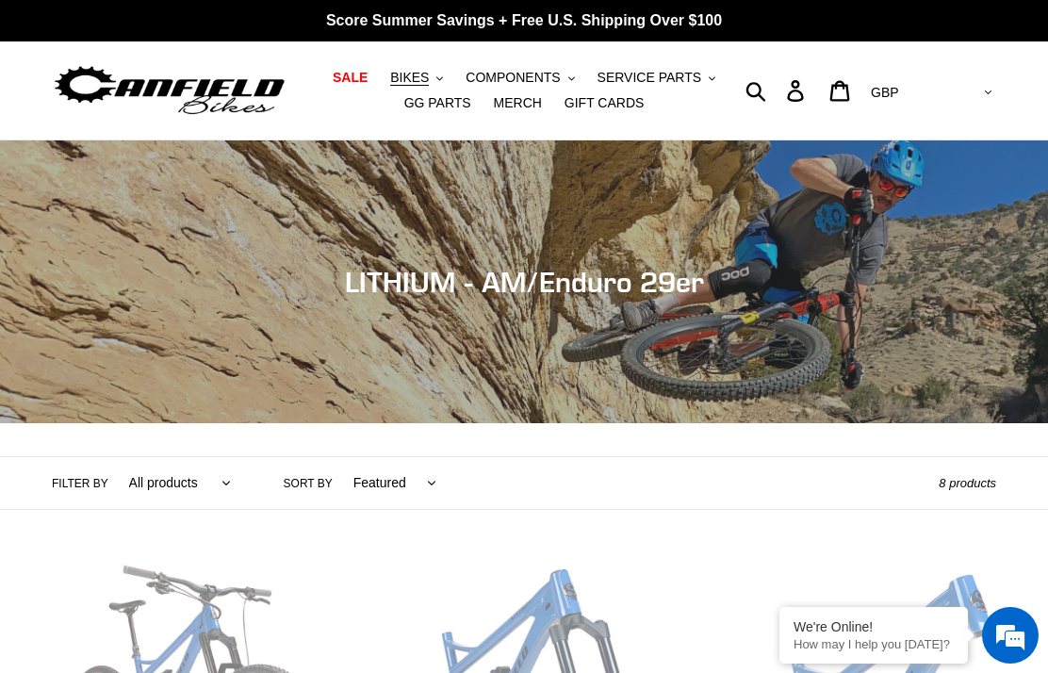
click at [426, 83] on span "BIKES" at bounding box center [409, 78] width 39 height 16
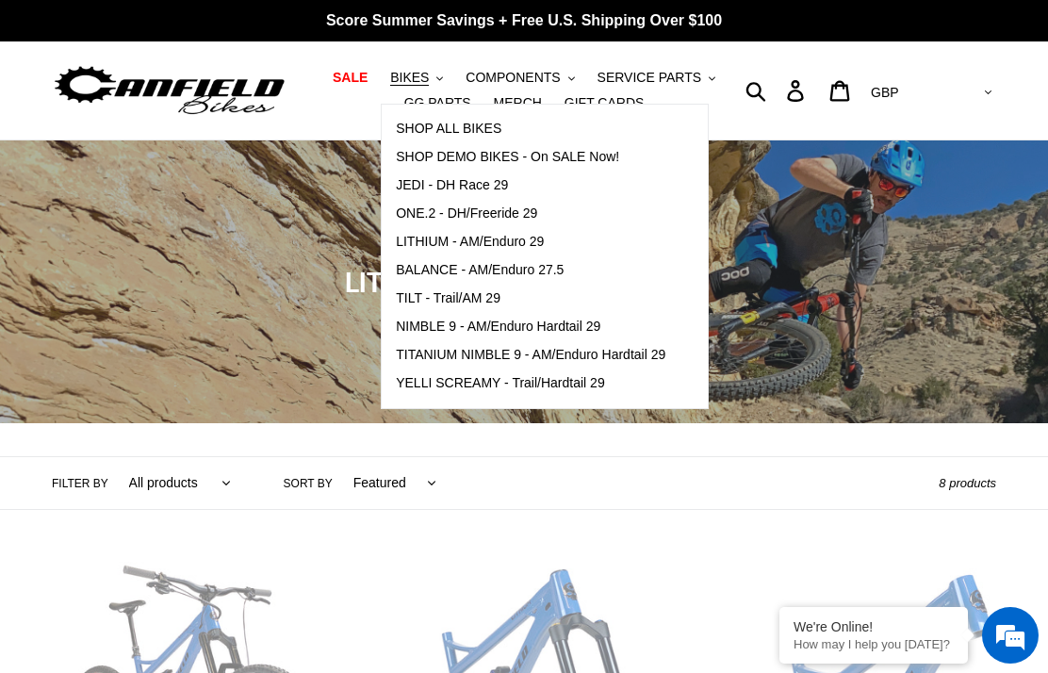
click at [490, 207] on span "ONE.2 - DH/Freeride 29" at bounding box center [466, 213] width 141 height 16
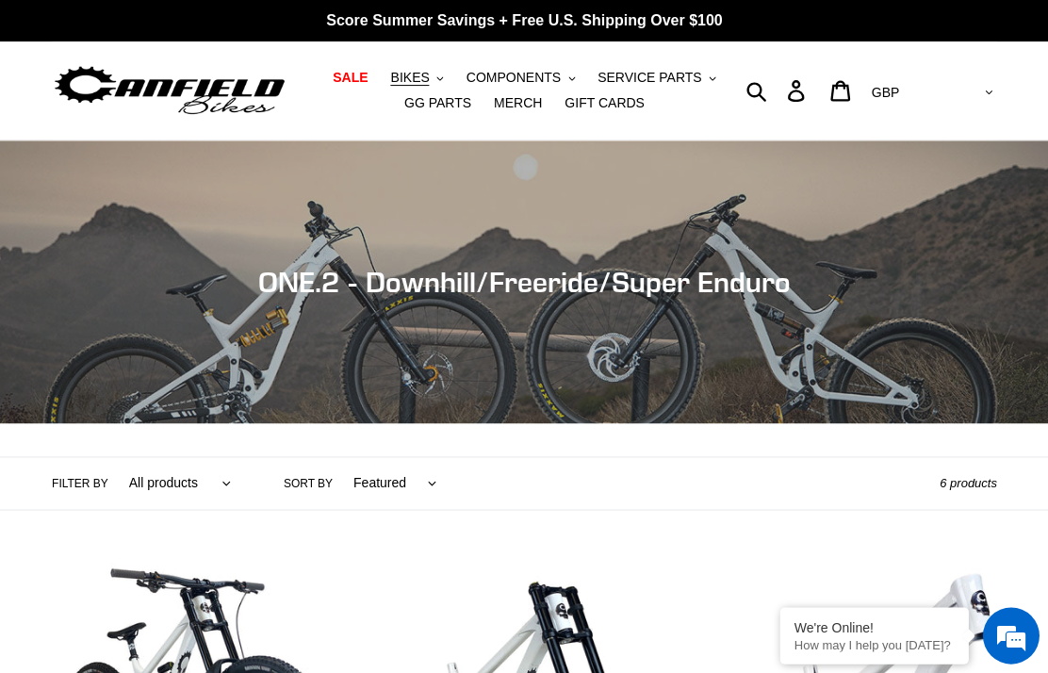
click at [436, 72] on button "BIKES .cls-1{fill:#231f20}" at bounding box center [417, 77] width 72 height 25
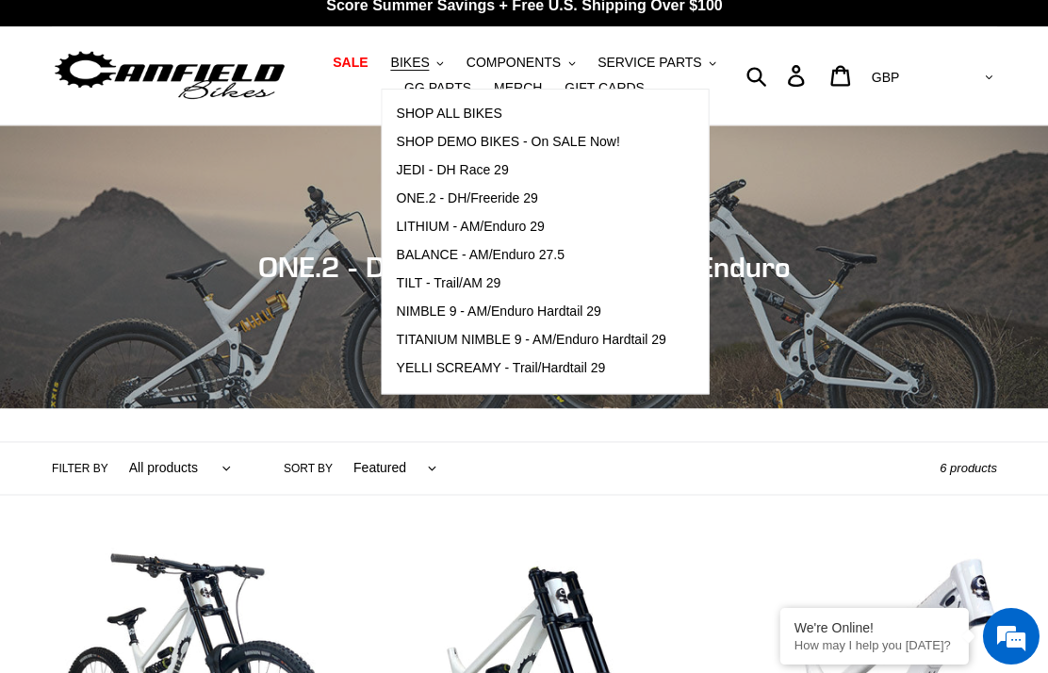
scroll to position [11, 0]
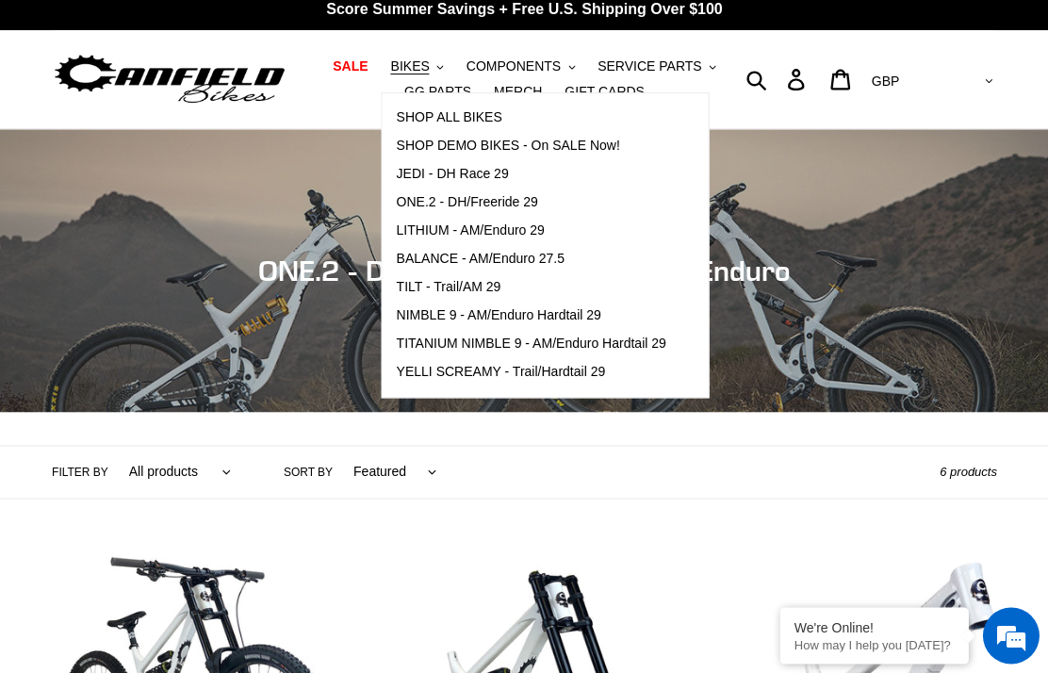
click at [484, 178] on span "JEDI - DH Race 29" at bounding box center [452, 174] width 112 height 16
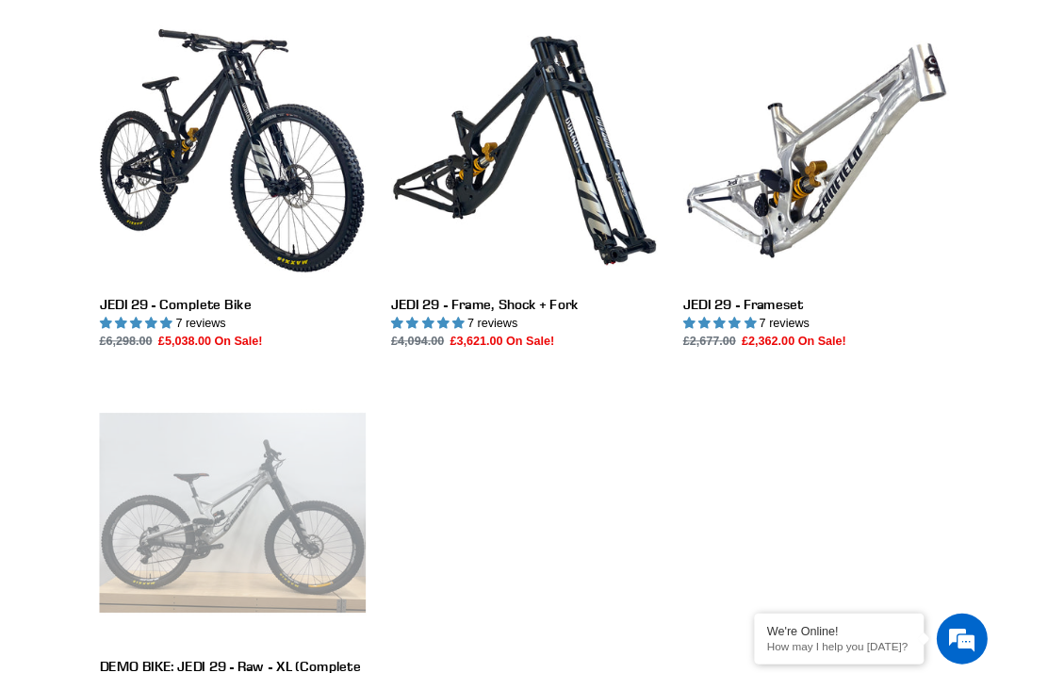
scroll to position [615, 0]
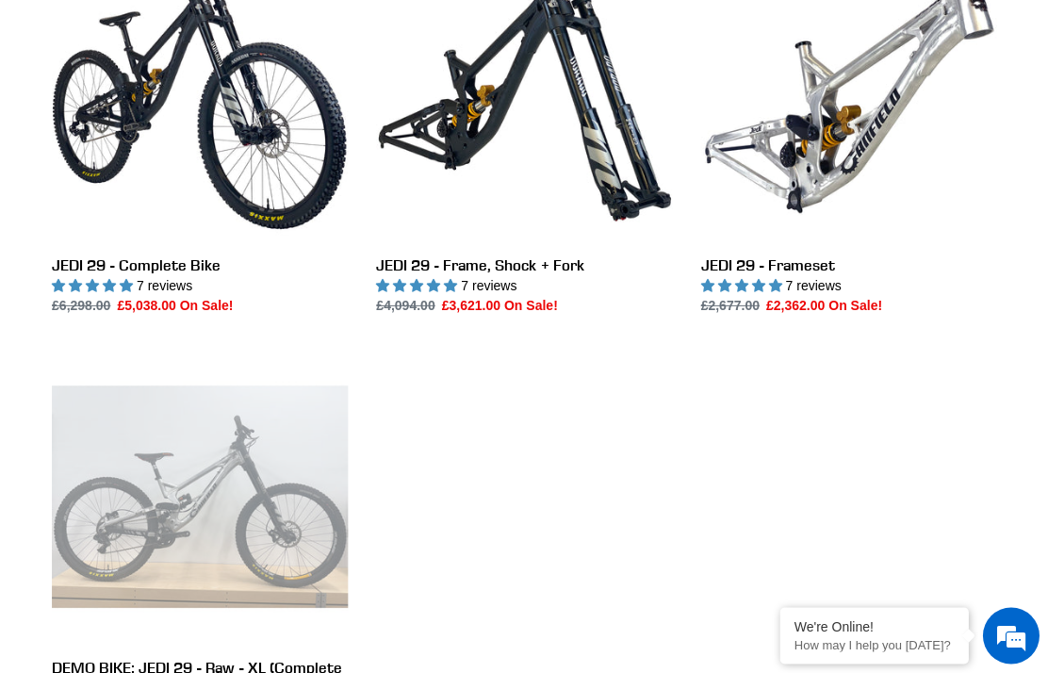
click at [855, 92] on link "JEDI 29 - Frameset" at bounding box center [848, 130] width 296 height 369
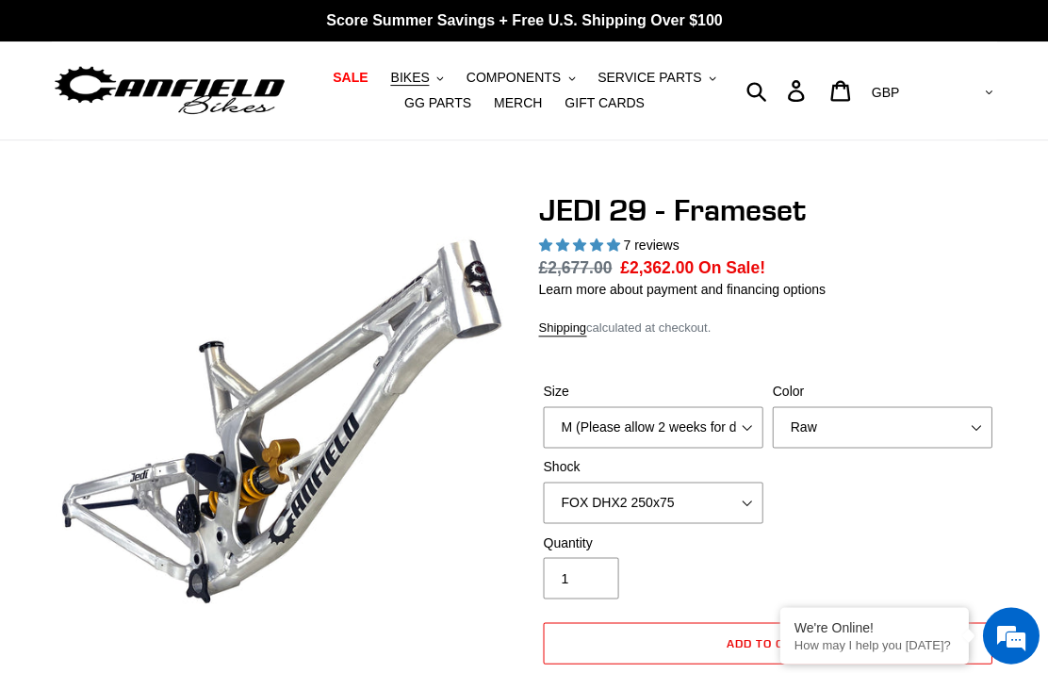
select select "highest-rating"
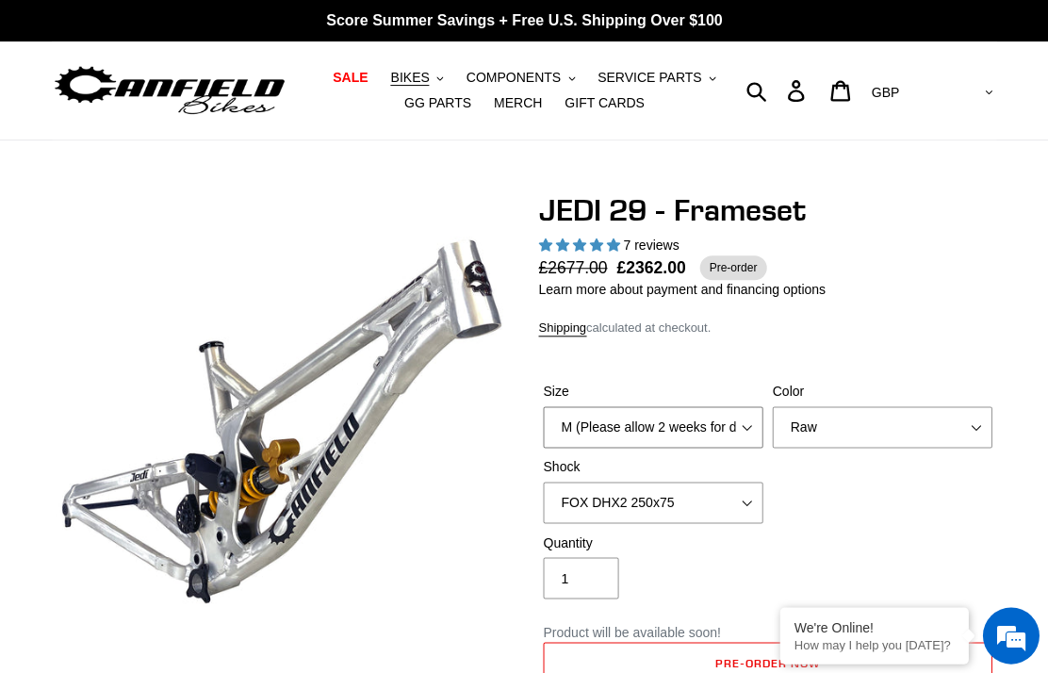
click at [739, 419] on select "M (Please allow 2 weeks for delivery) L (Please allow 2 weeks for delivery) XL" at bounding box center [653, 426] width 220 height 41
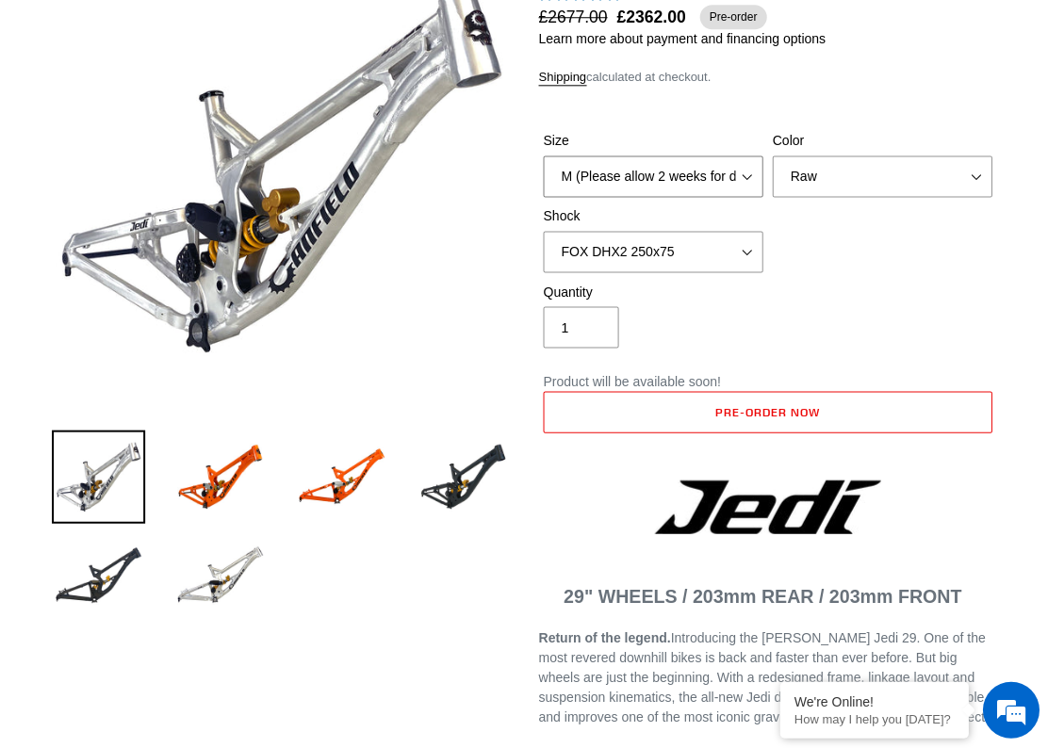
scroll to position [253, 0]
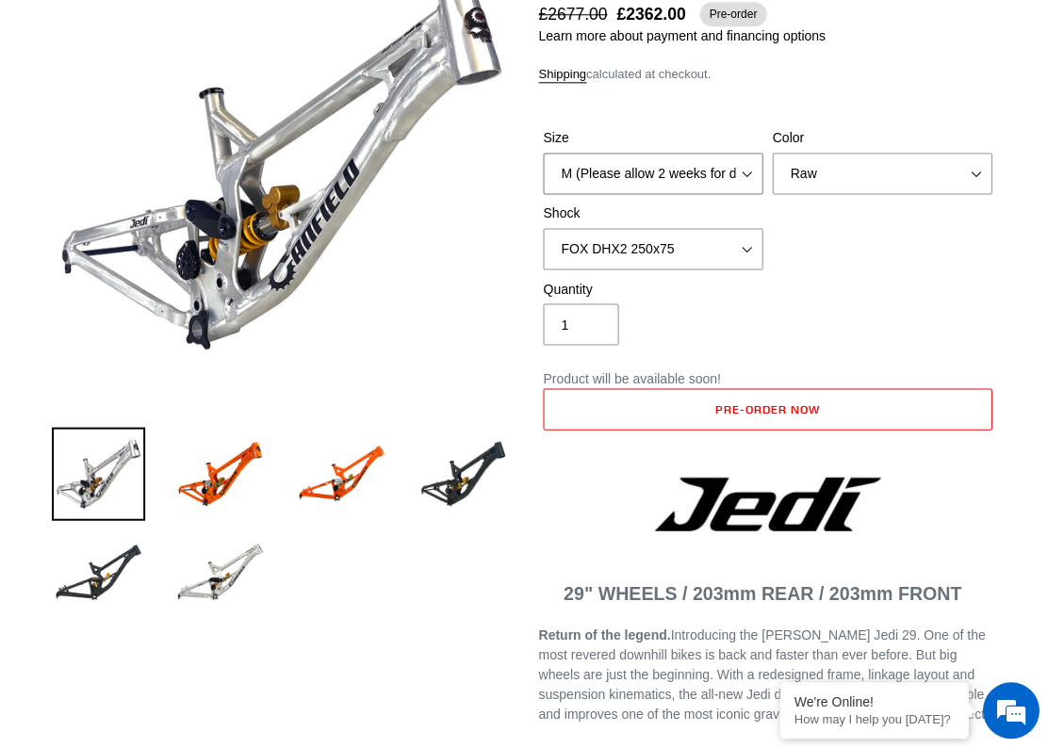
click at [731, 176] on select "M (Please allow 2 weeks for delivery) L (Please allow 2 weeks for delivery) XL" at bounding box center [653, 174] width 220 height 41
click at [736, 177] on select "M (Please allow 2 weeks for delivery) L (Please allow 2 weeks for delivery) XL" at bounding box center [653, 174] width 220 height 41
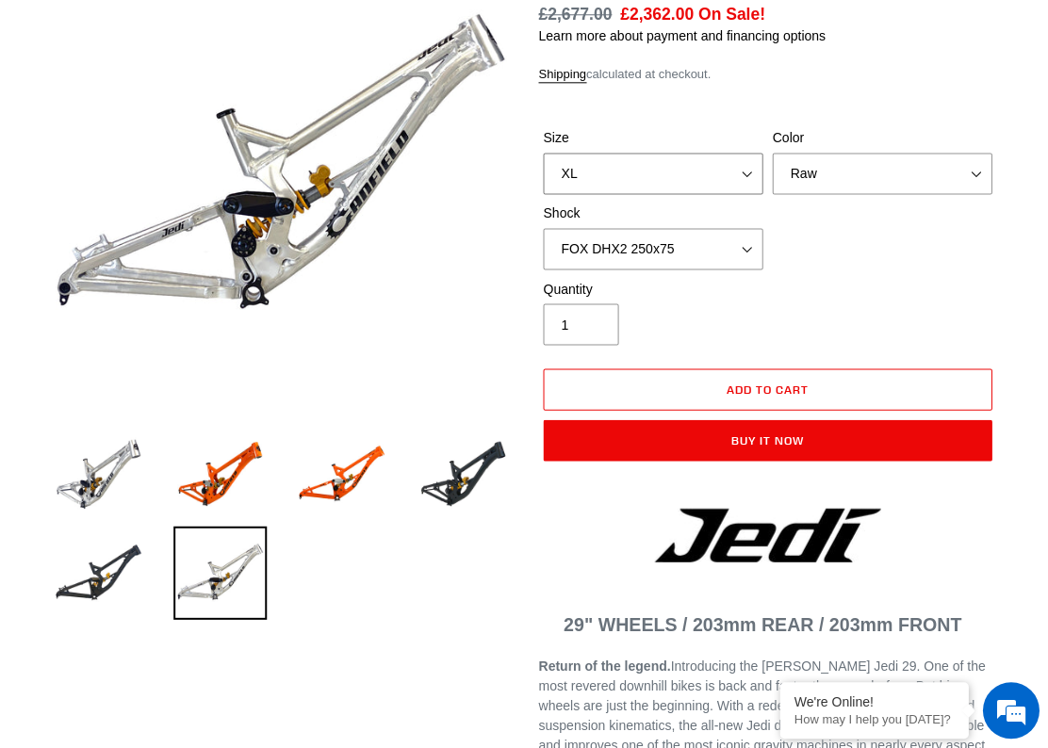
click at [729, 175] on select "M (Please allow 2 weeks for delivery) L (Please allow 2 weeks for delivery) XL" at bounding box center [653, 174] width 220 height 41
select select "L (Please allow 2 weeks for delivery)"
click at [236, 474] on img at bounding box center [219, 474] width 93 height 93
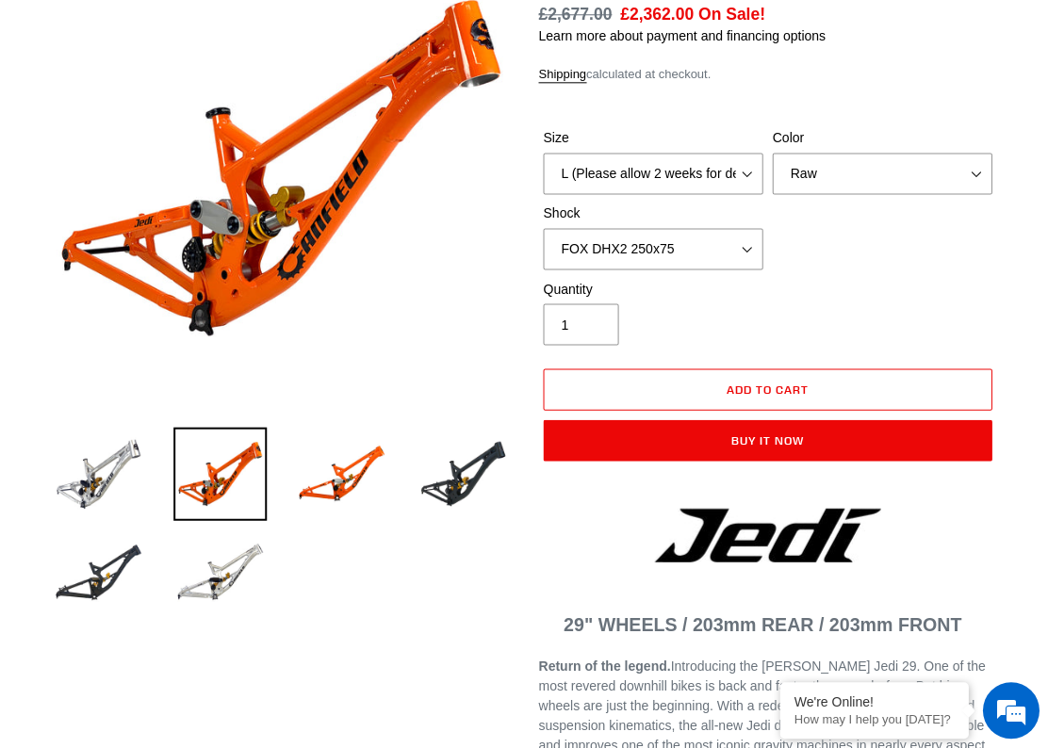
click at [319, 478] on img at bounding box center [341, 474] width 93 height 93
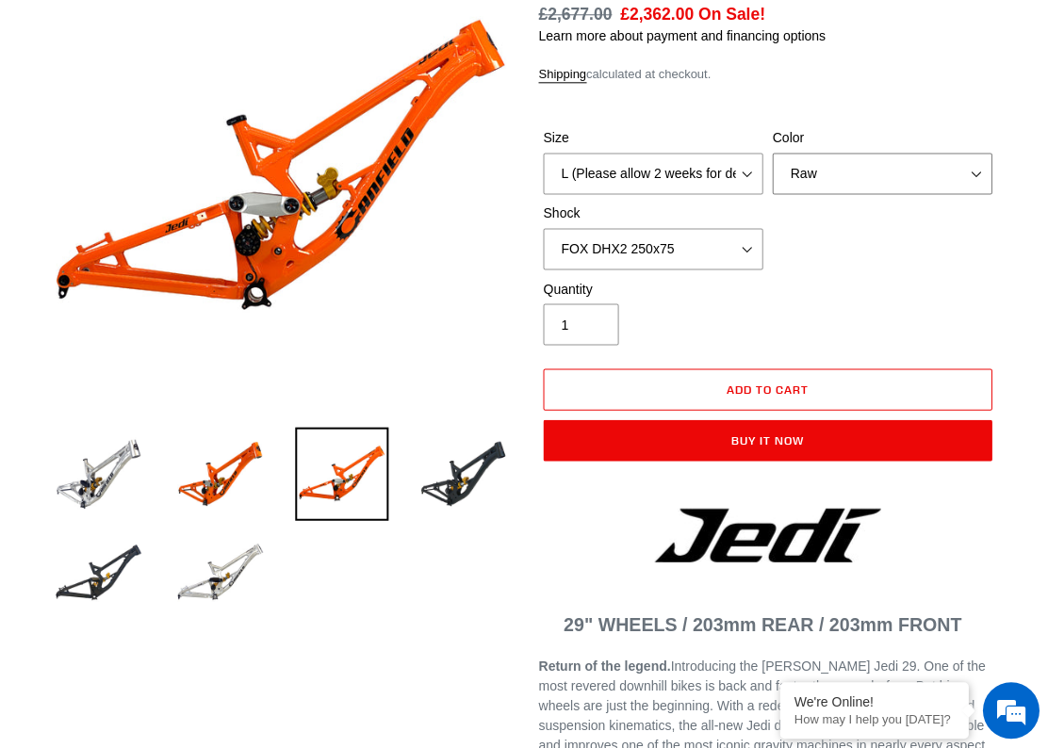
click at [915, 171] on select "Orange Raw Stealth Black" at bounding box center [882, 174] width 220 height 41
click at [472, 481] on img at bounding box center [462, 474] width 93 height 93
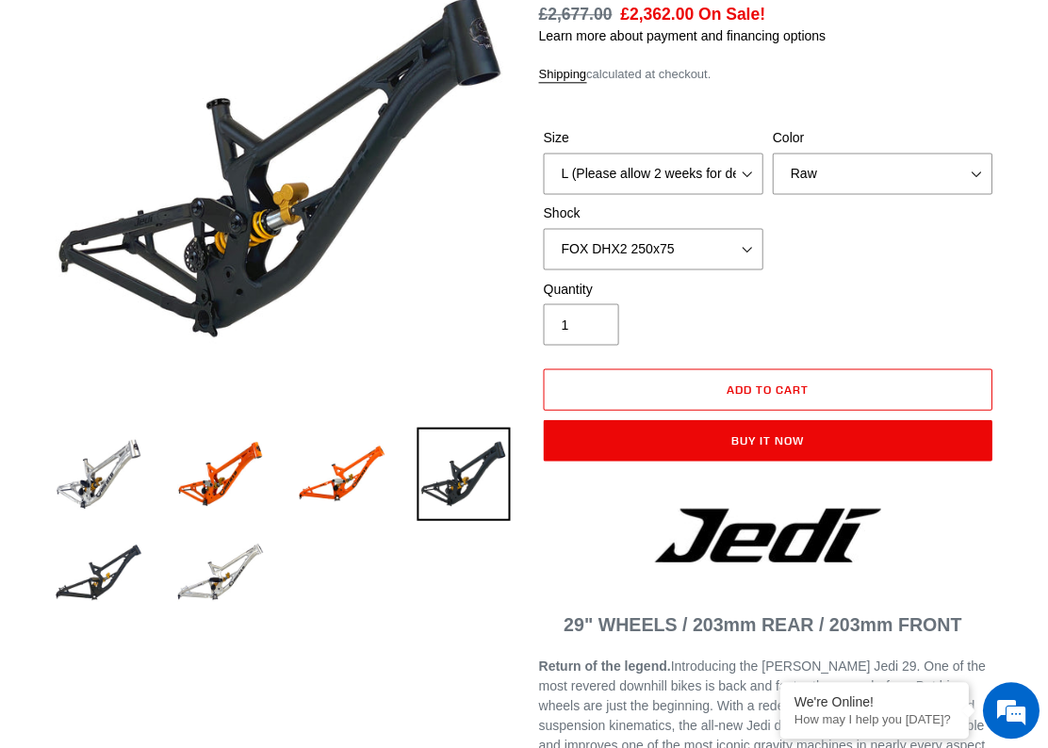
click at [369, 475] on img at bounding box center [341, 474] width 93 height 93
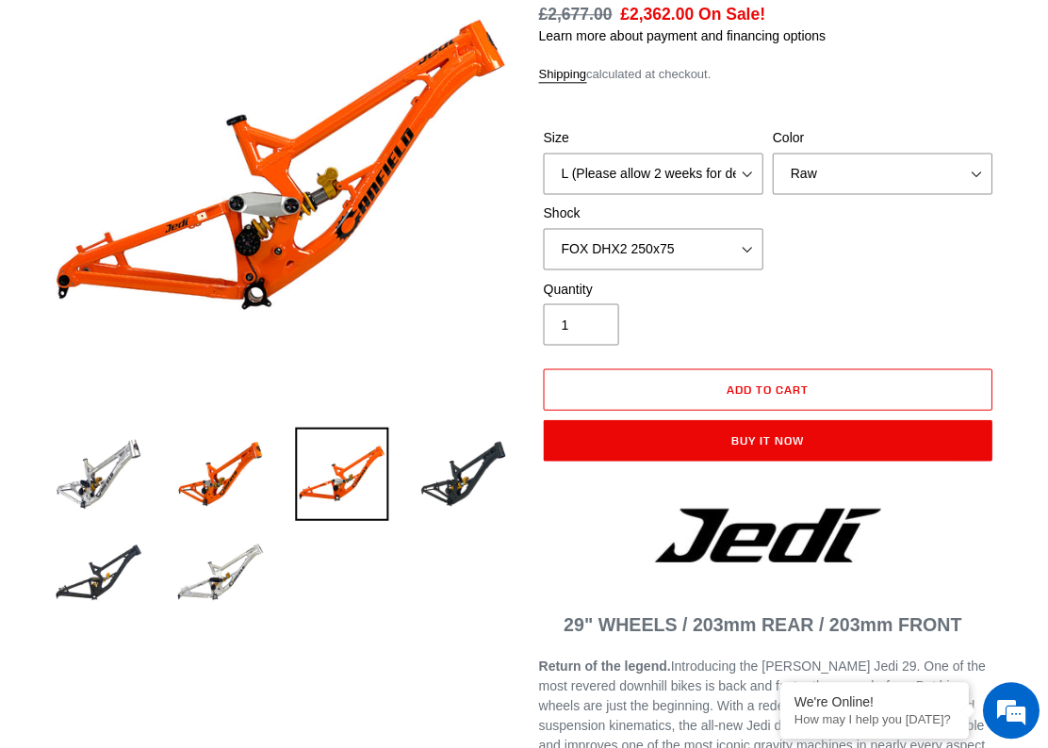
click at [132, 478] on img at bounding box center [98, 474] width 93 height 93
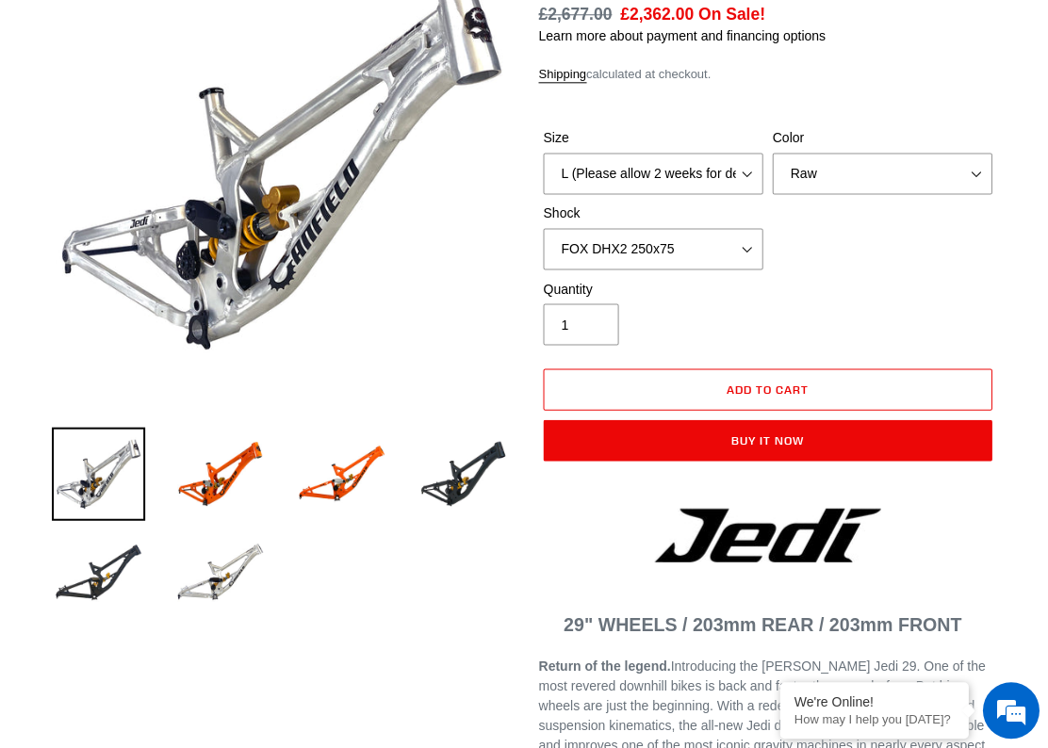
click at [217, 562] on img at bounding box center [219, 573] width 93 height 93
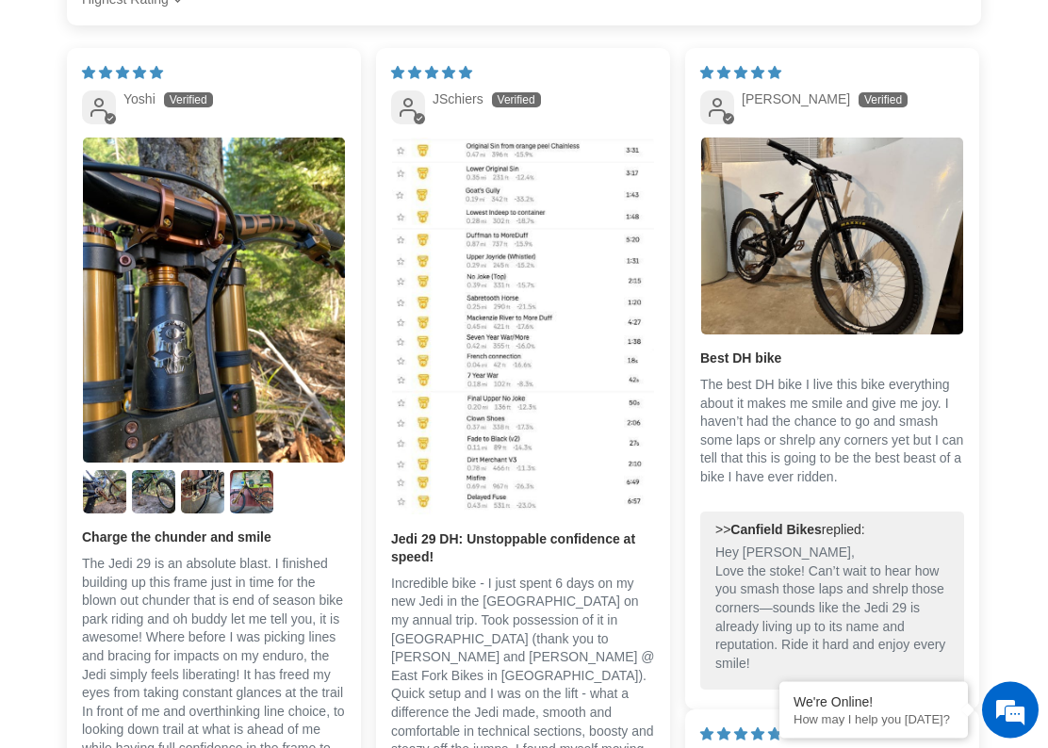
scroll to position [3351, 0]
click at [151, 514] on img "Link to user picture 3" at bounding box center [153, 491] width 43 height 43
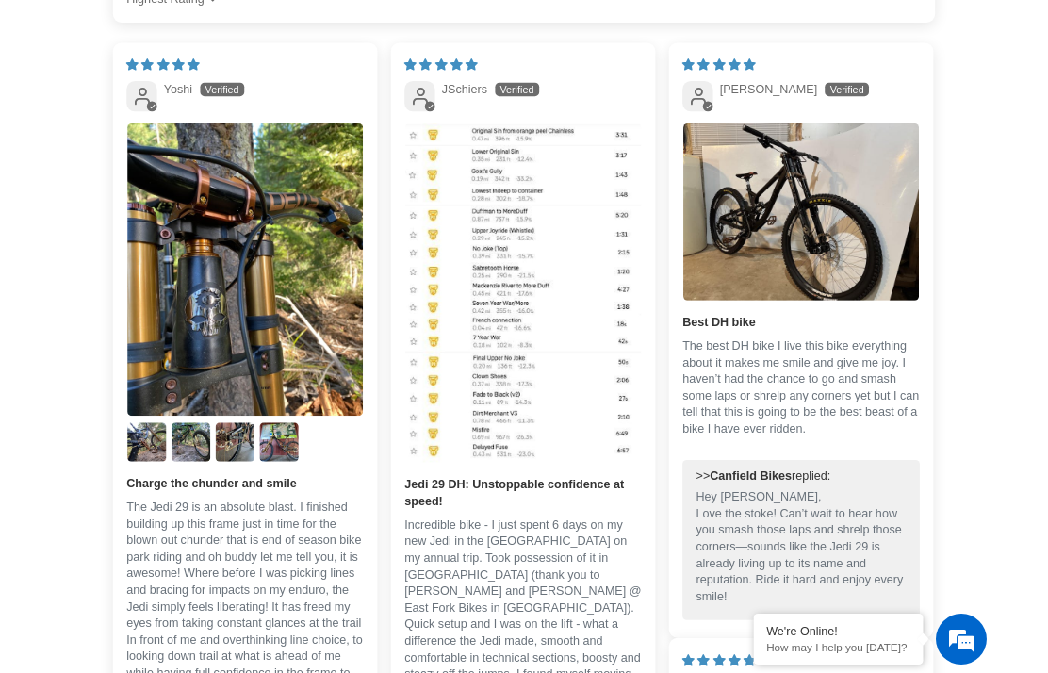
scroll to position [0, 0]
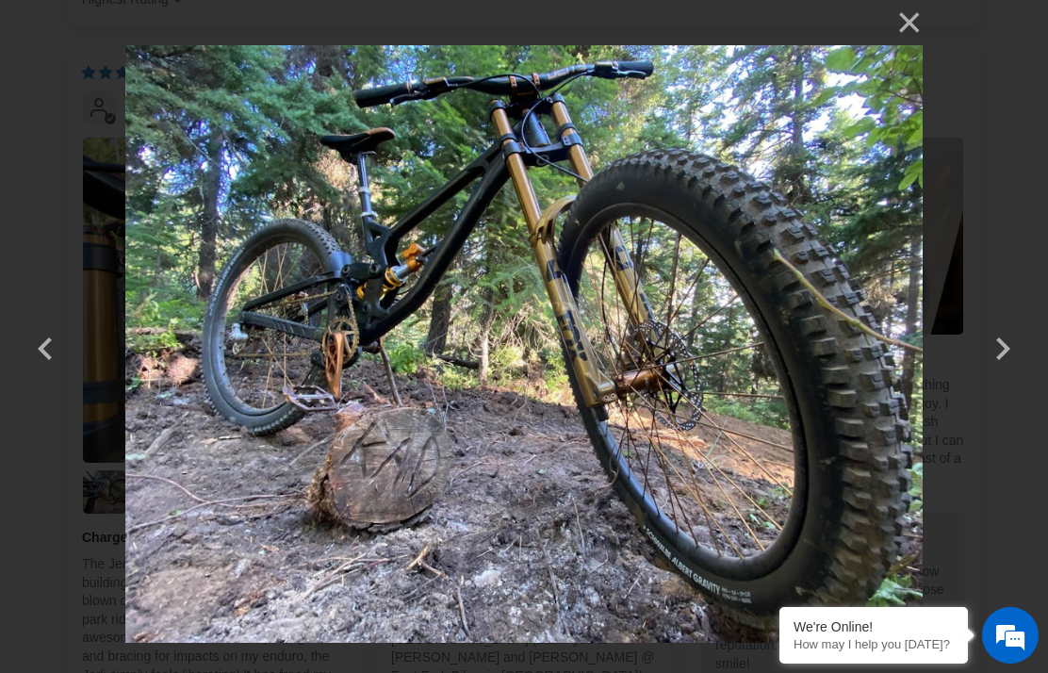
click at [1009, 359] on button "button" at bounding box center [1002, 336] width 45 height 45
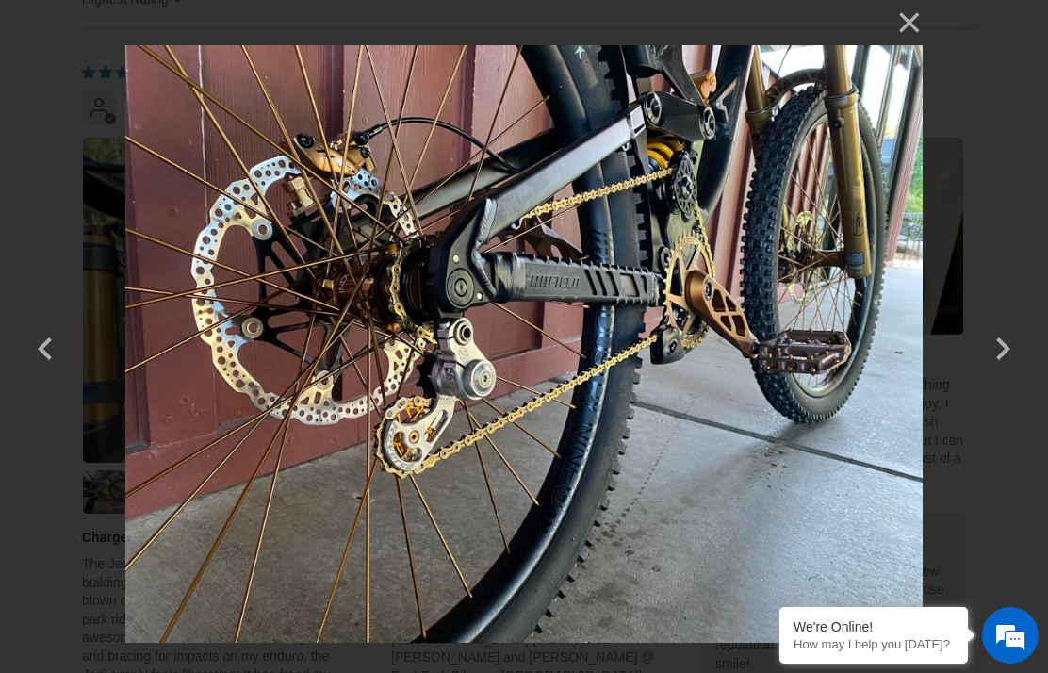
click at [1004, 356] on button "button" at bounding box center [1002, 336] width 45 height 45
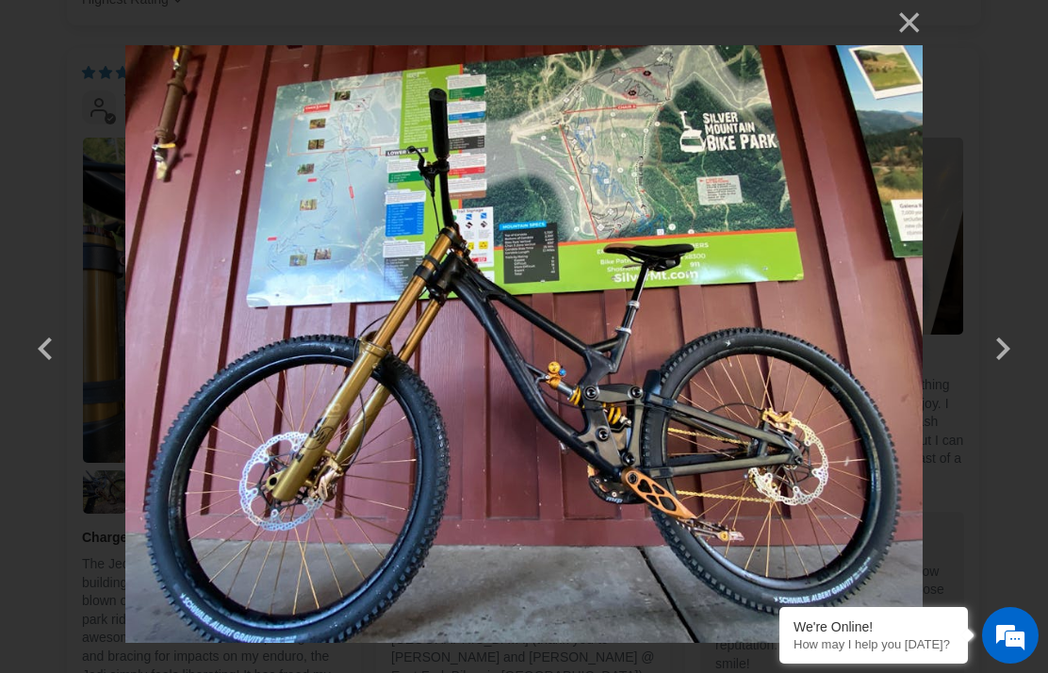
click at [1003, 343] on button "button" at bounding box center [1002, 336] width 45 height 45
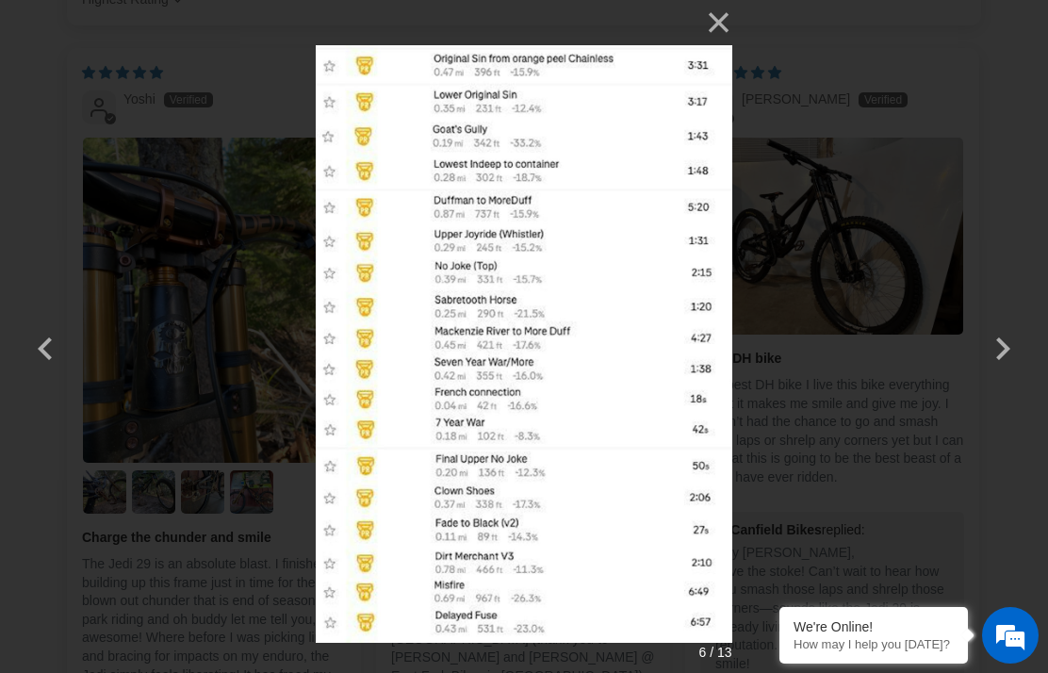
click at [1024, 331] on button "button" at bounding box center [1002, 336] width 45 height 45
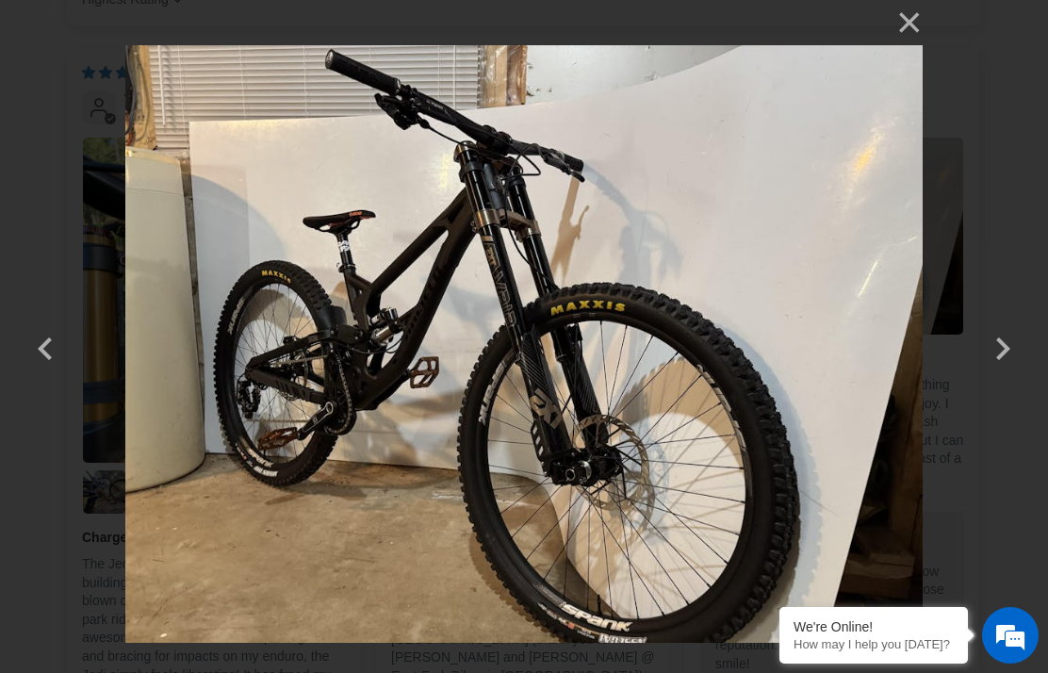
click at [41, 348] on button "button" at bounding box center [45, 336] width 45 height 45
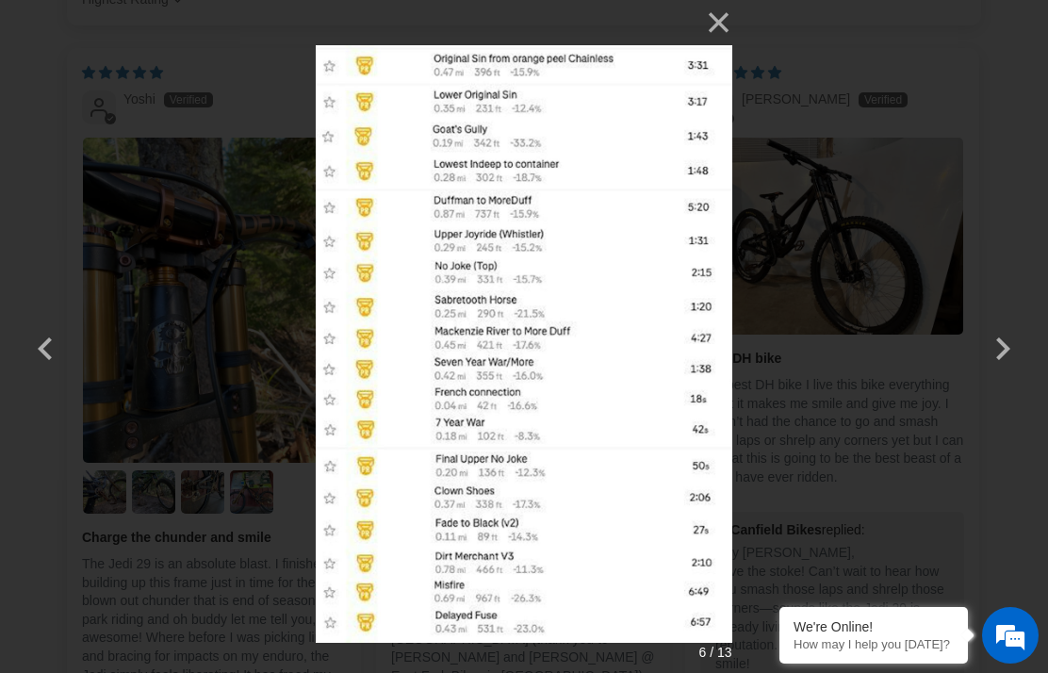
click at [717, 19] on button "×" at bounding box center [709, 22] width 45 height 45
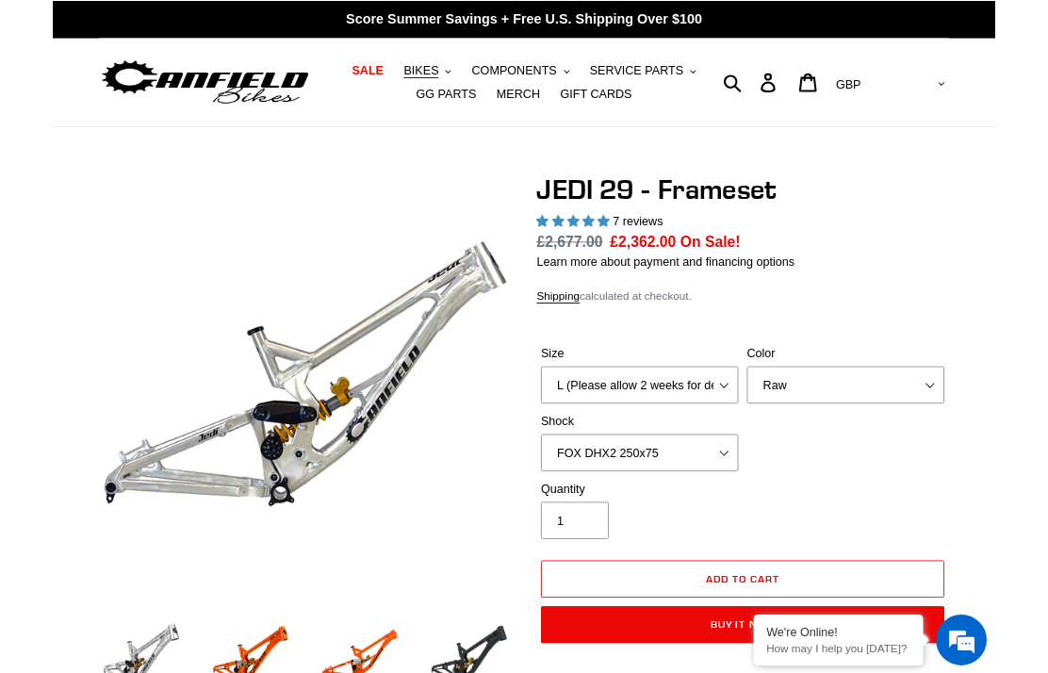
scroll to position [75, 0]
